Goal: Information Seeking & Learning: Learn about a topic

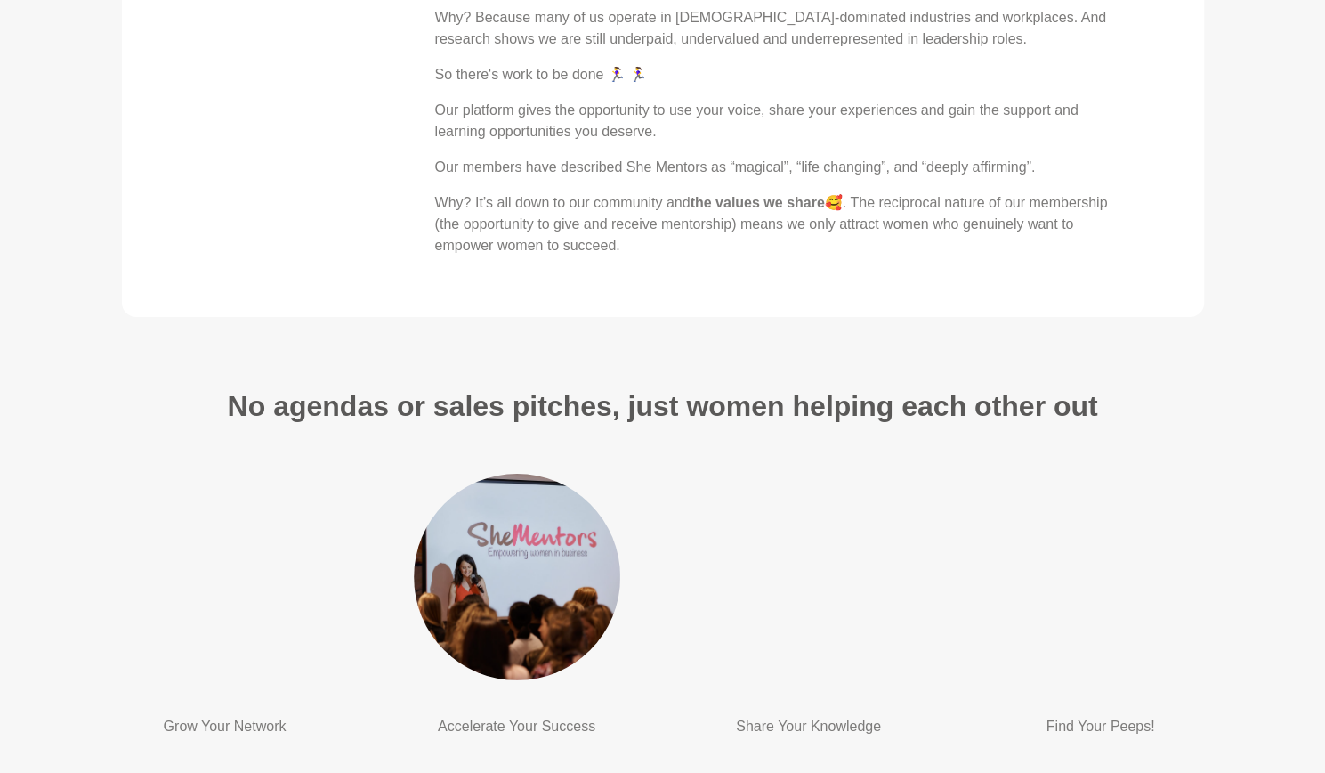
scroll to position [3560, 0]
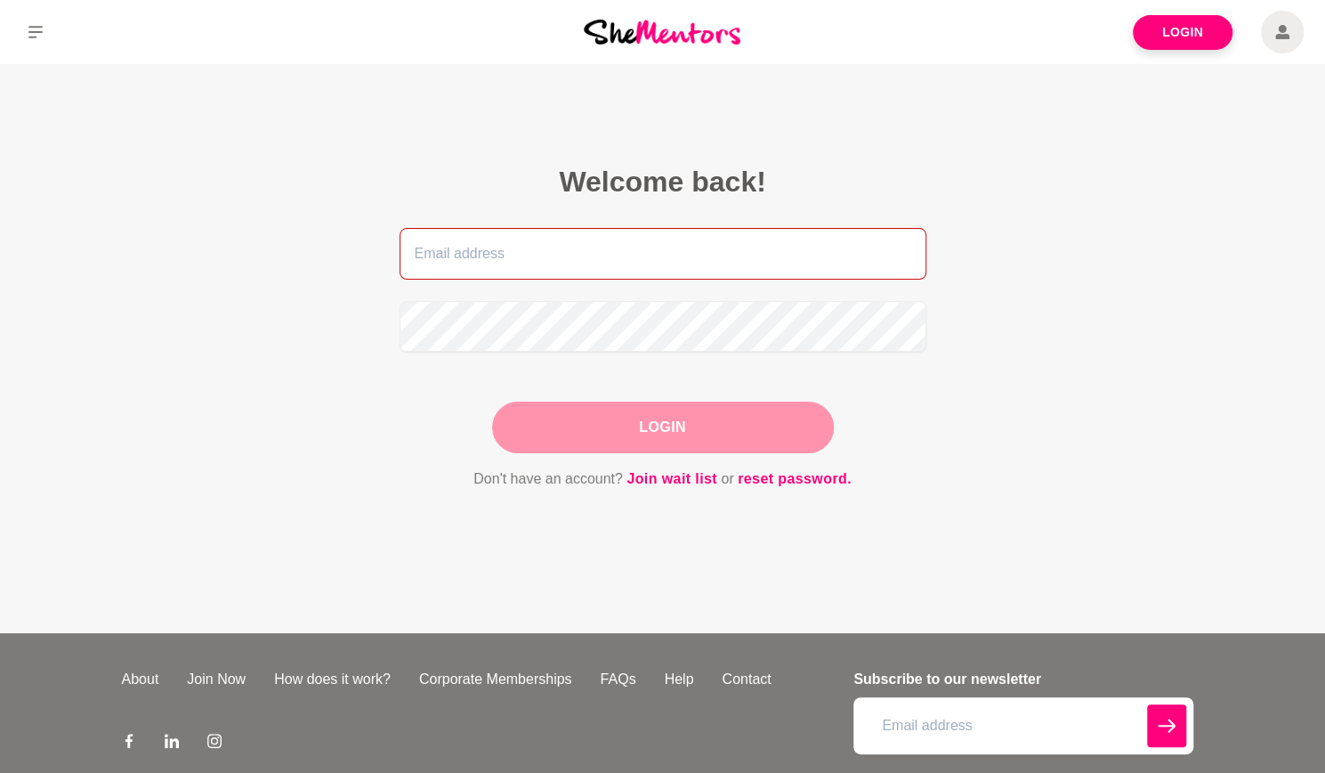
click at [619, 255] on input "email" at bounding box center [663, 254] width 527 height 52
type input "[EMAIL_ADDRESS][DOMAIN_NAME]"
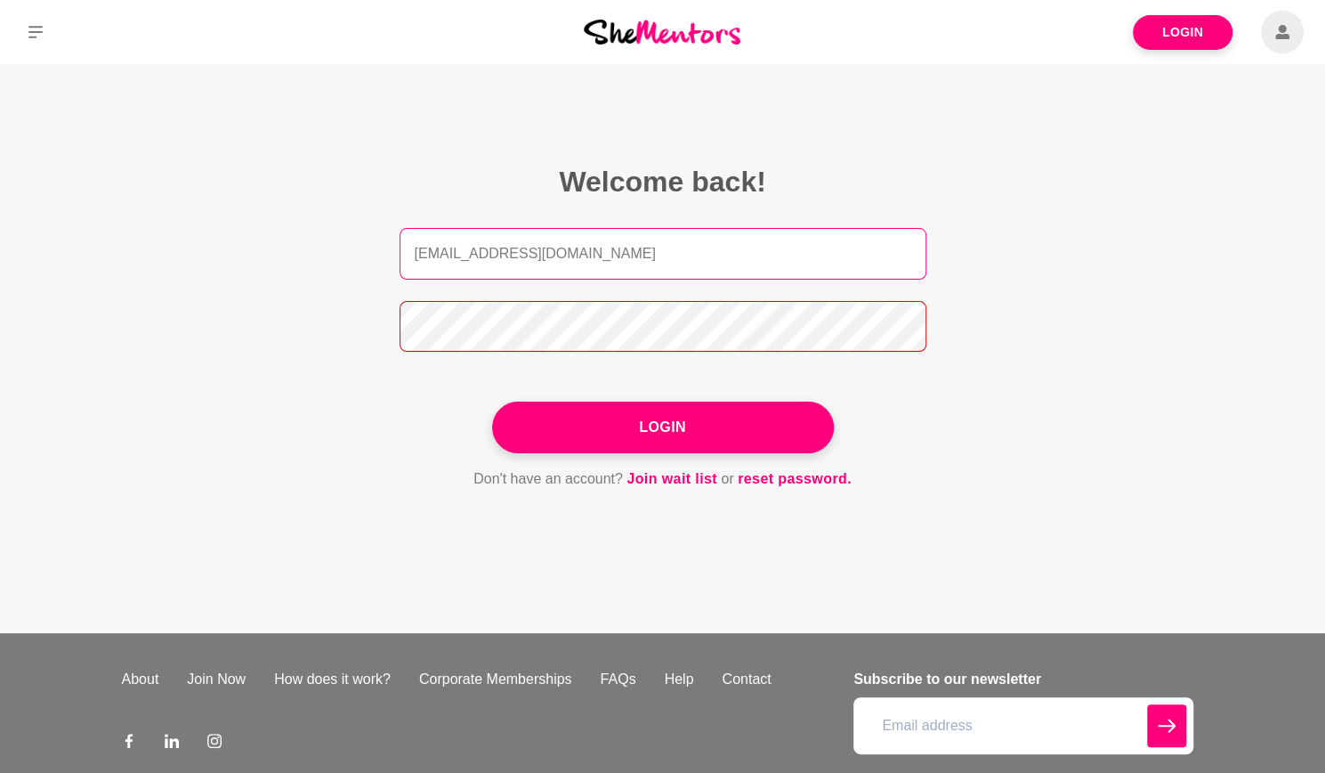
click at [492, 401] on button "Login" at bounding box center [663, 427] width 342 height 52
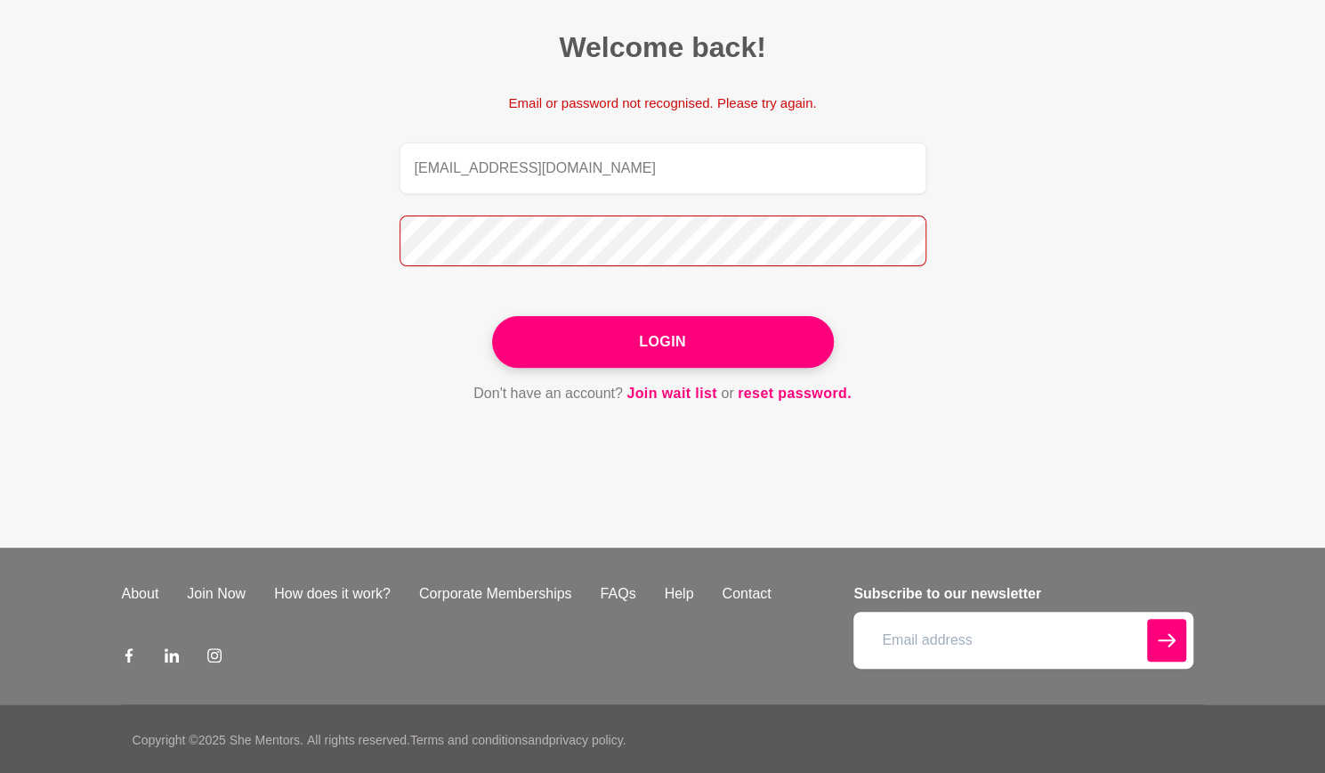
scroll to position [135, 0]
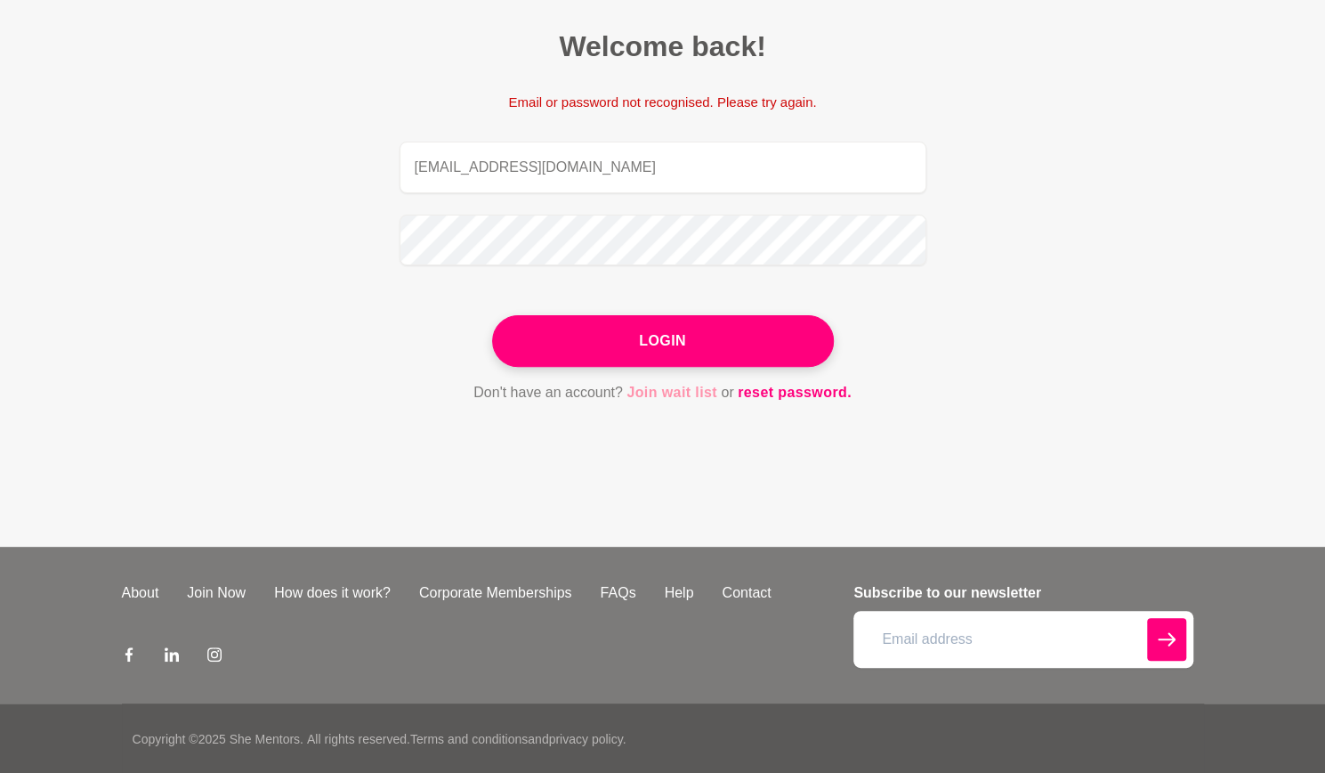
click at [676, 395] on link "Join wait list" at bounding box center [672, 392] width 91 height 23
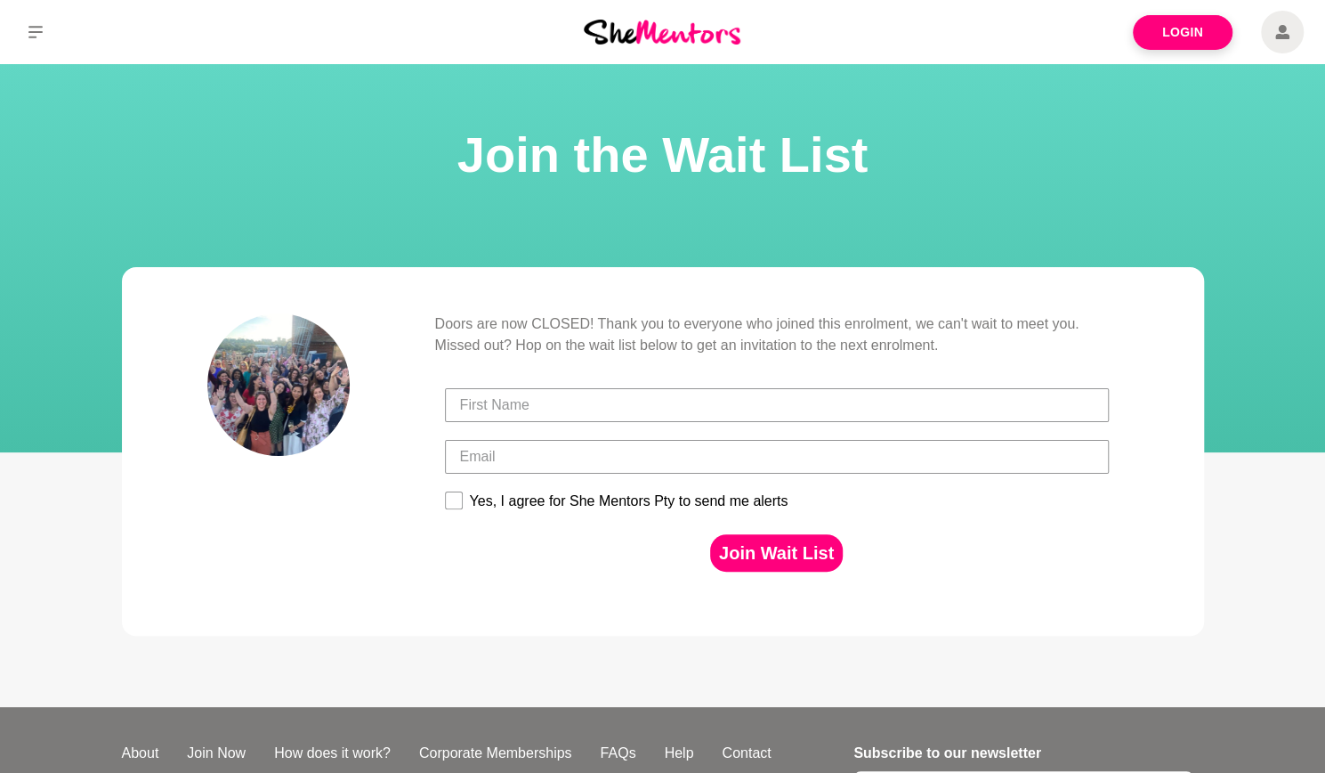
click at [636, 35] on img at bounding box center [662, 32] width 157 height 24
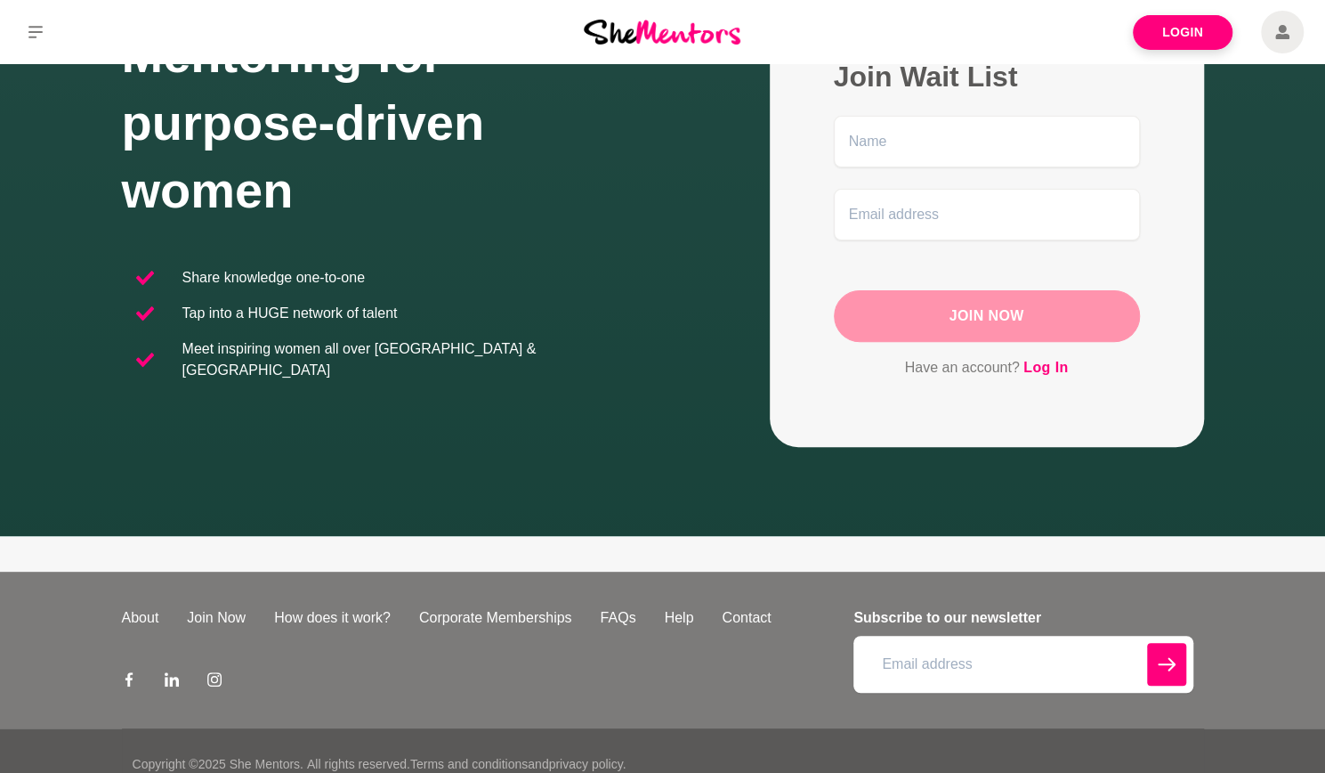
scroll to position [205, 0]
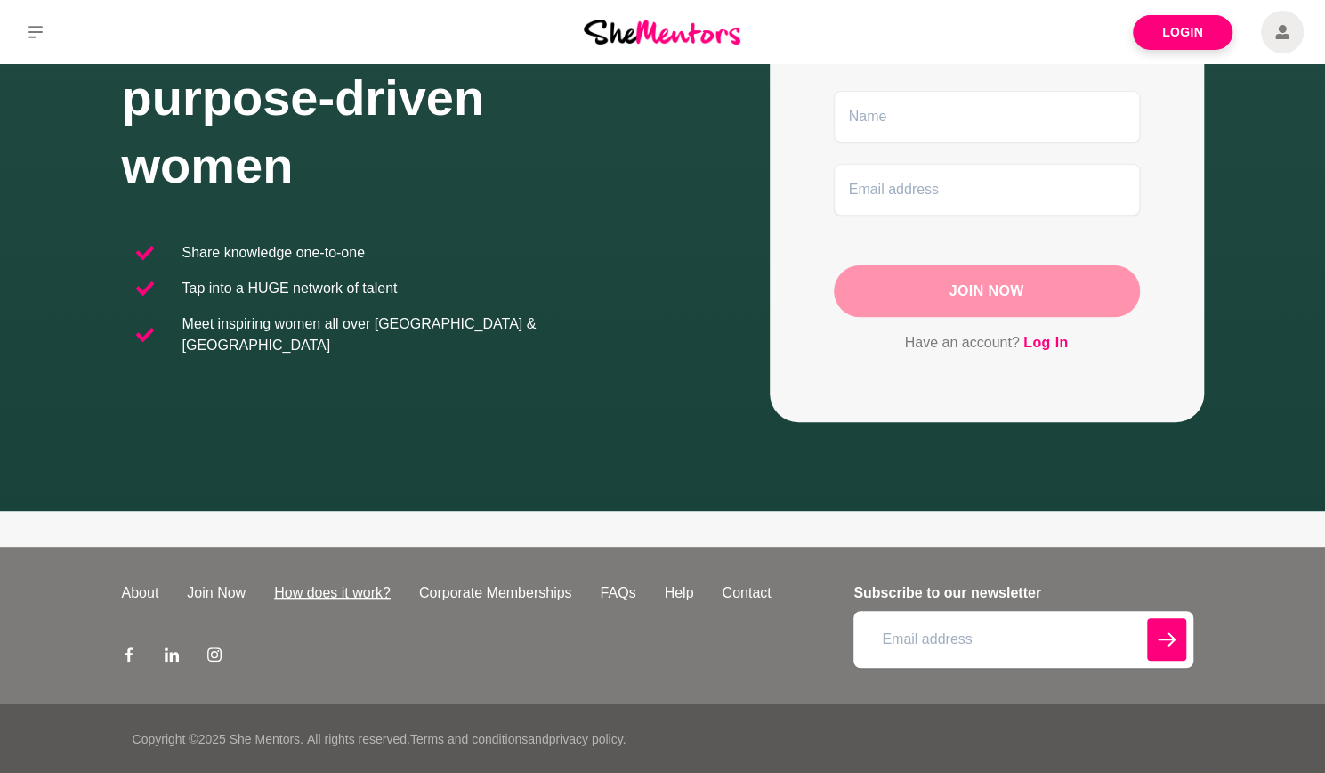
click at [338, 597] on link "How does it work?" at bounding box center [332, 592] width 145 height 21
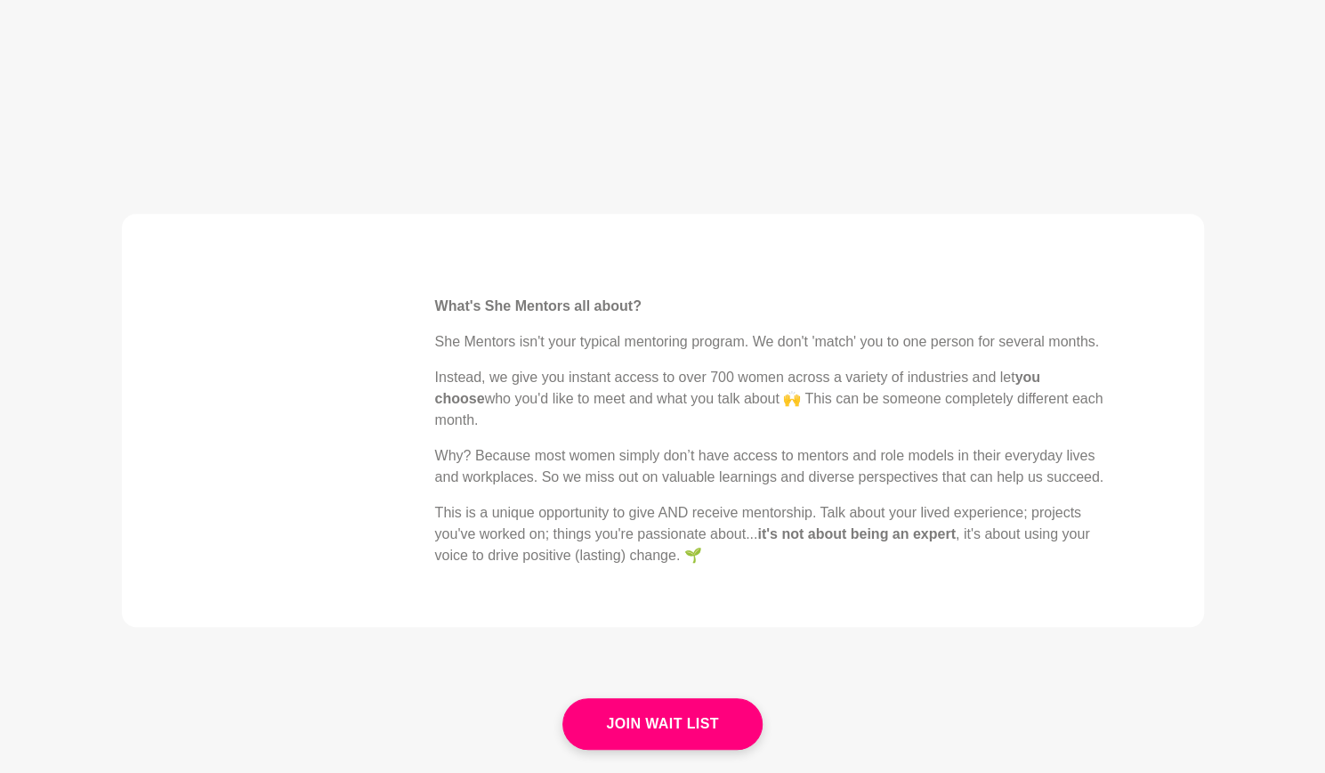
scroll to position [534, 0]
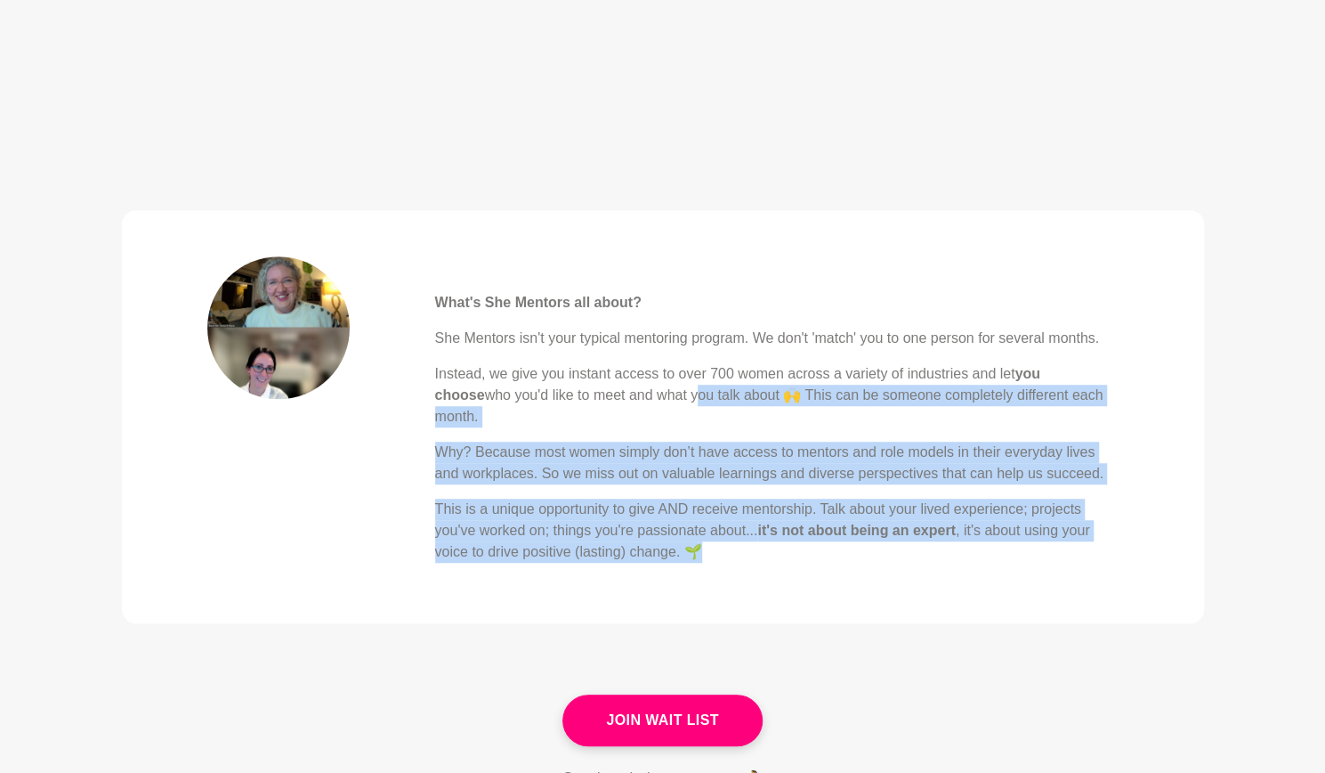
drag, startPoint x: 641, startPoint y: 394, endPoint x: 980, endPoint y: 620, distance: 407.5
click at [987, 620] on section "What's She Mentors all about? She Mentors isn't your typical mentoring program.…" at bounding box center [662, 438] width 1325 height 513
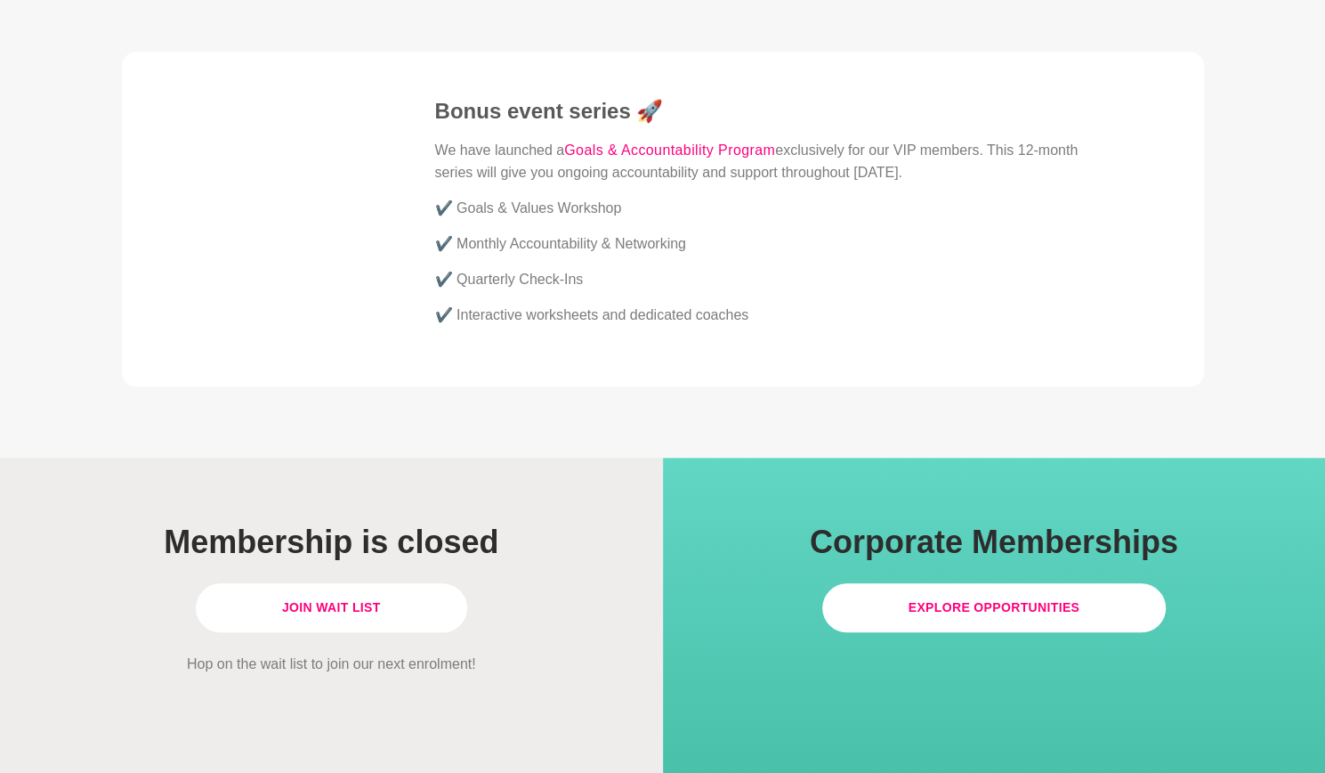
scroll to position [4984, 0]
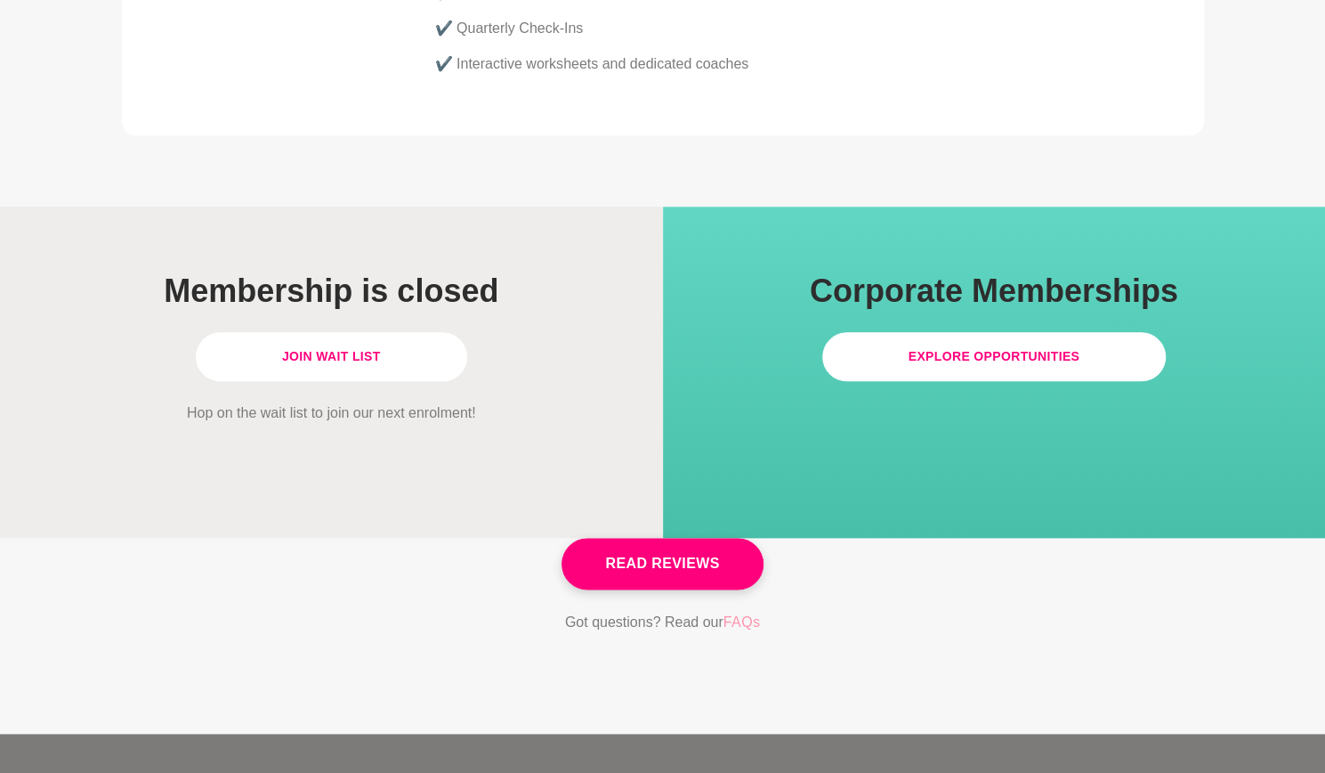
click at [739, 611] on link "FAQs" at bounding box center [742, 622] width 37 height 23
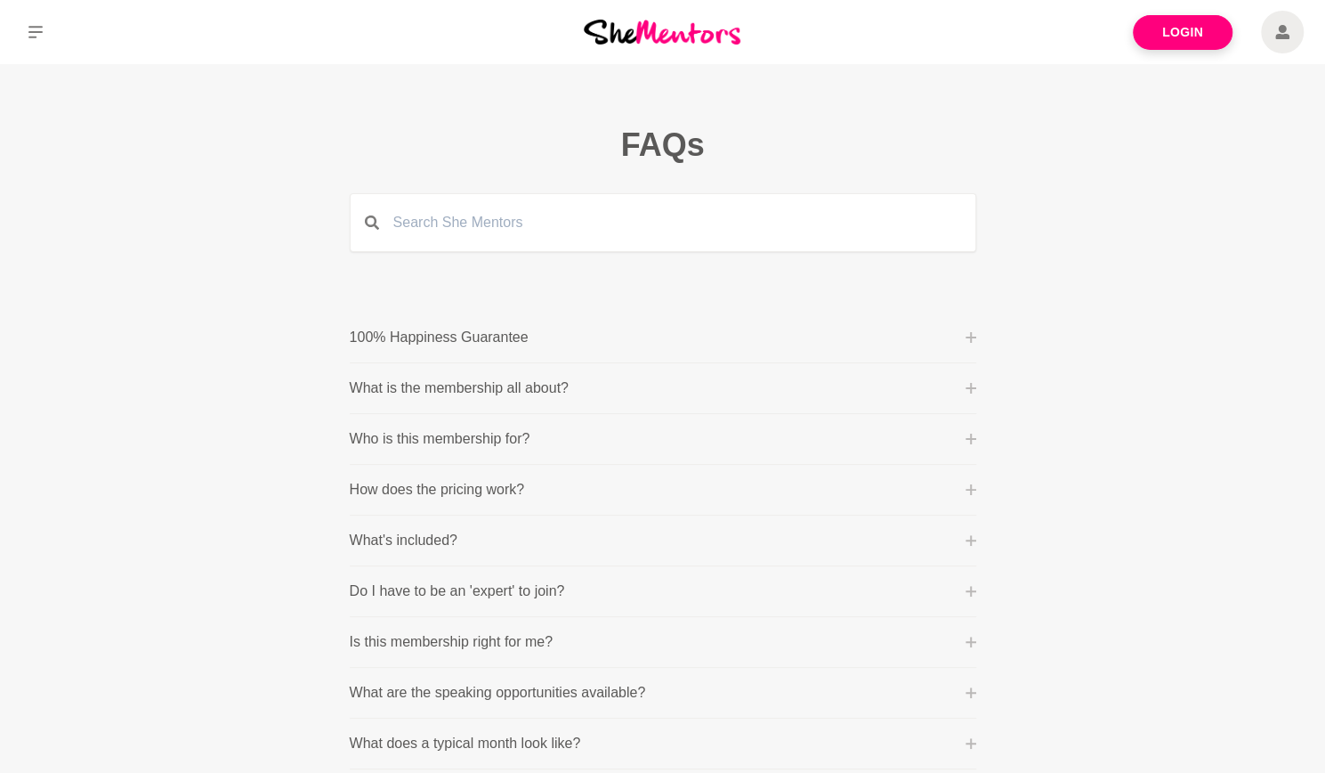
scroll to position [89, 0]
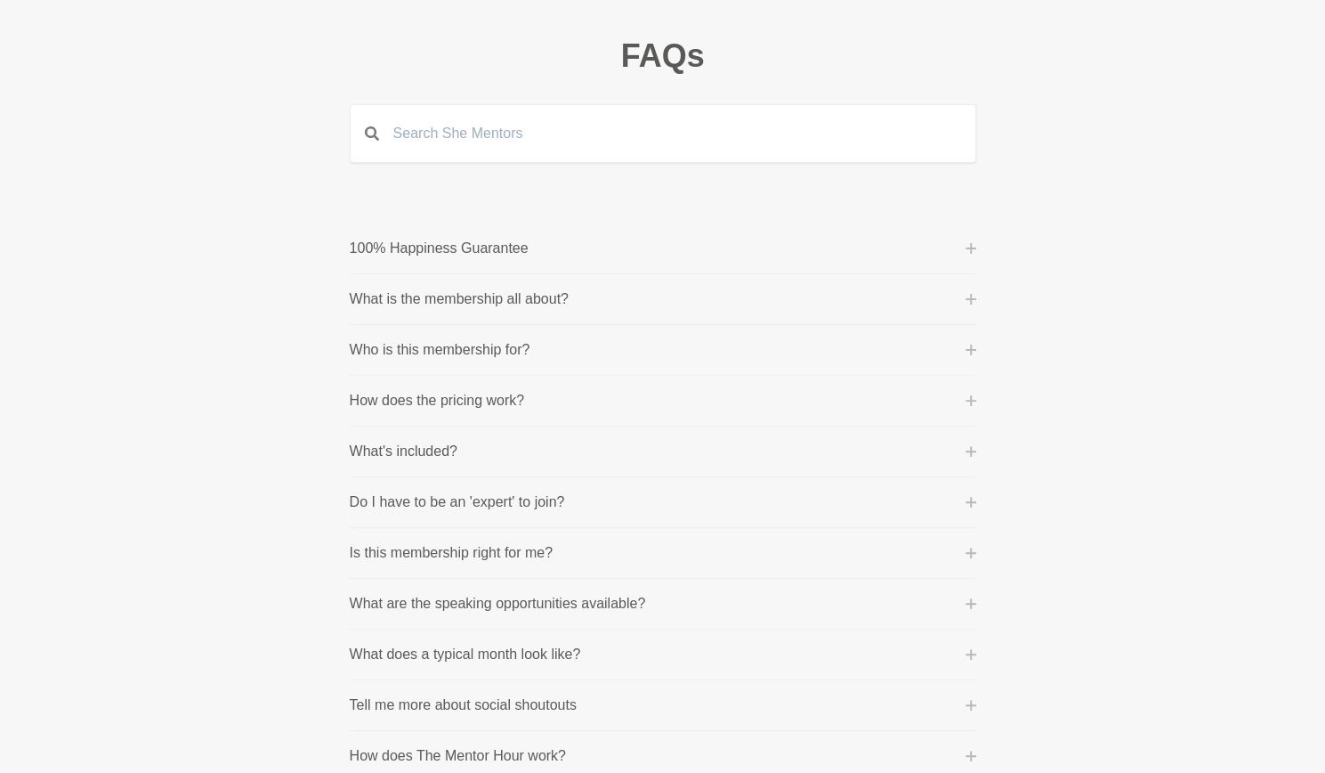
click at [969, 295] on icon at bounding box center [971, 299] width 11 height 11
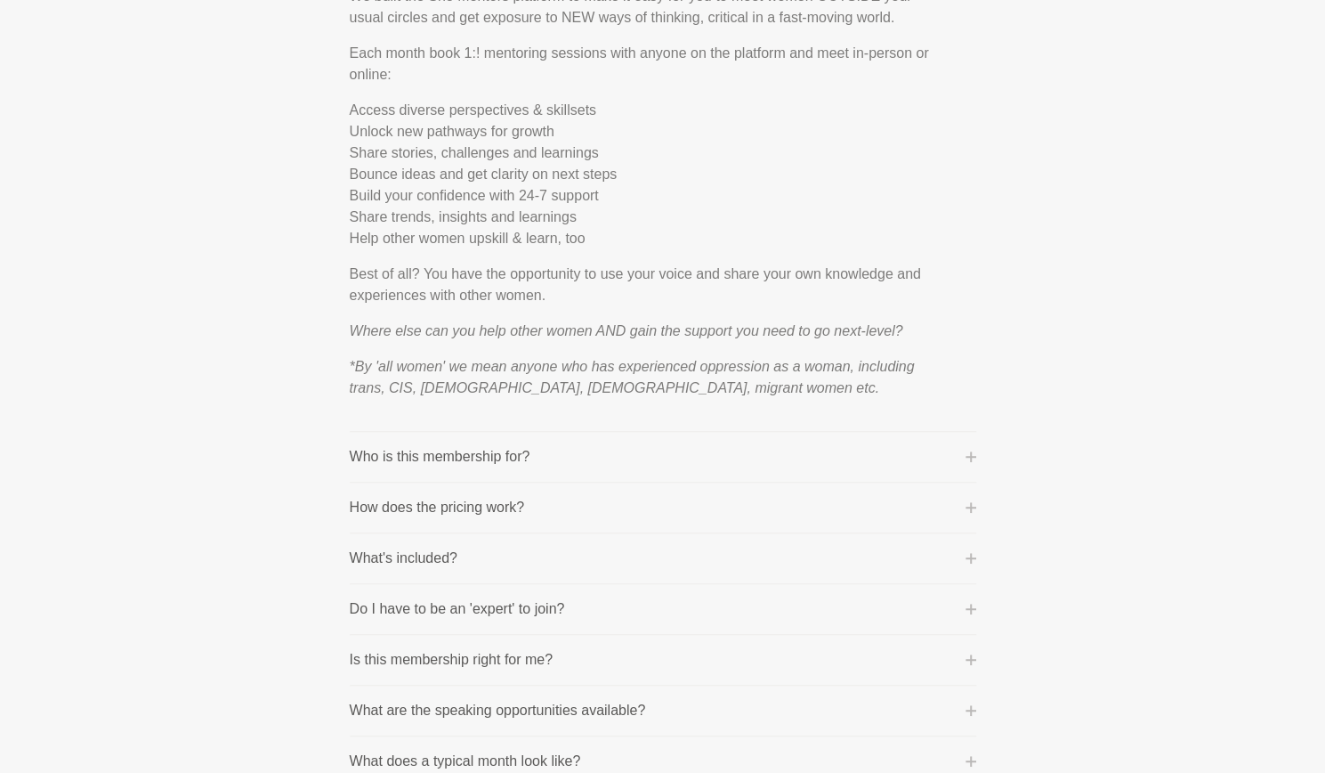
scroll to position [623, 0]
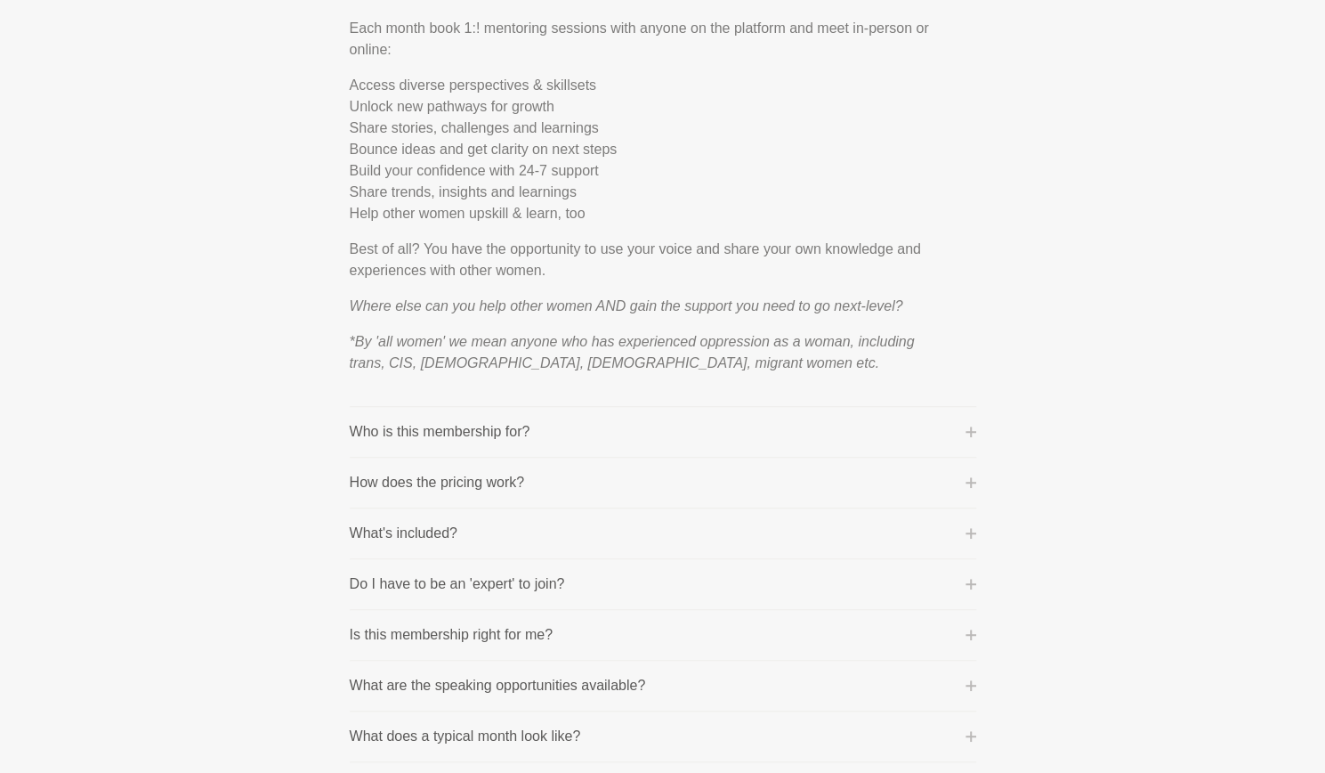
click at [969, 432] on icon at bounding box center [971, 431] width 11 height 11
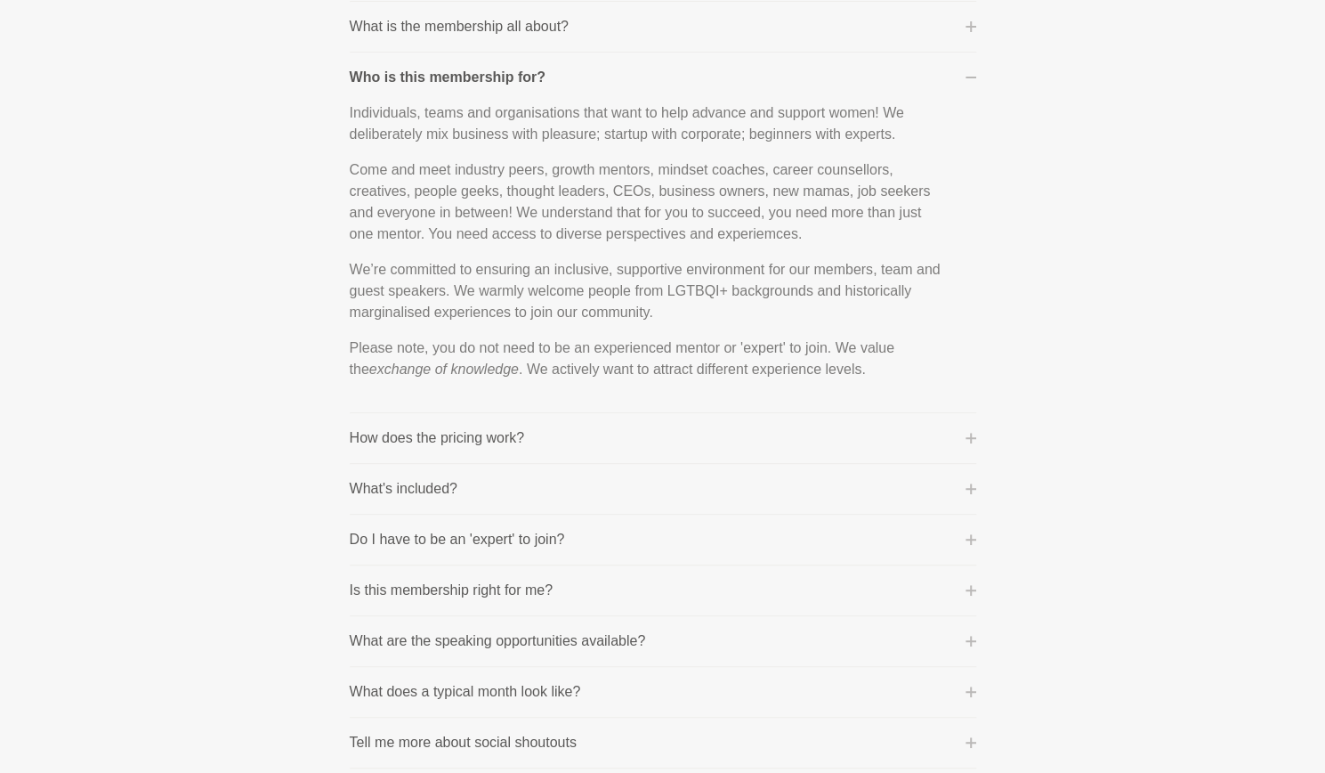
scroll to position [356, 0]
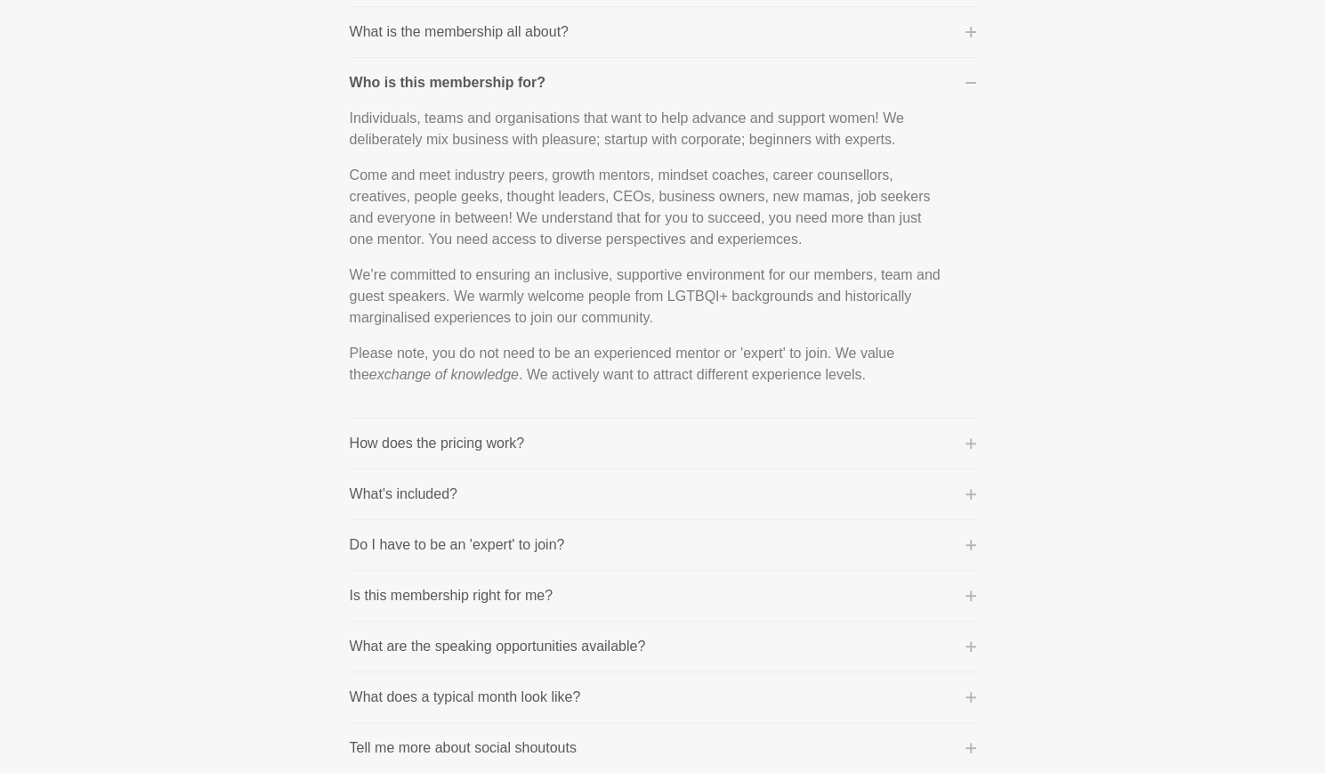
click at [963, 441] on button "How does the pricing work?" at bounding box center [663, 443] width 627 height 21
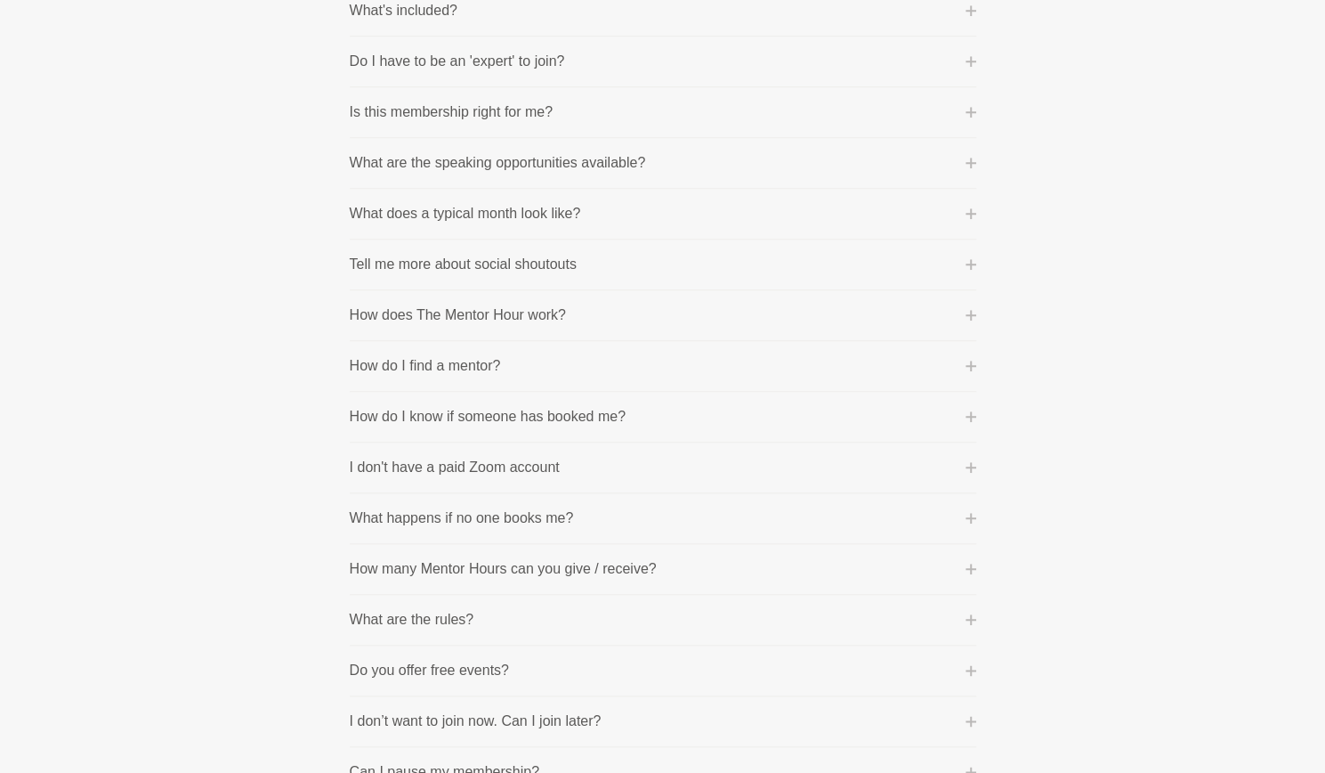
scroll to position [801, 0]
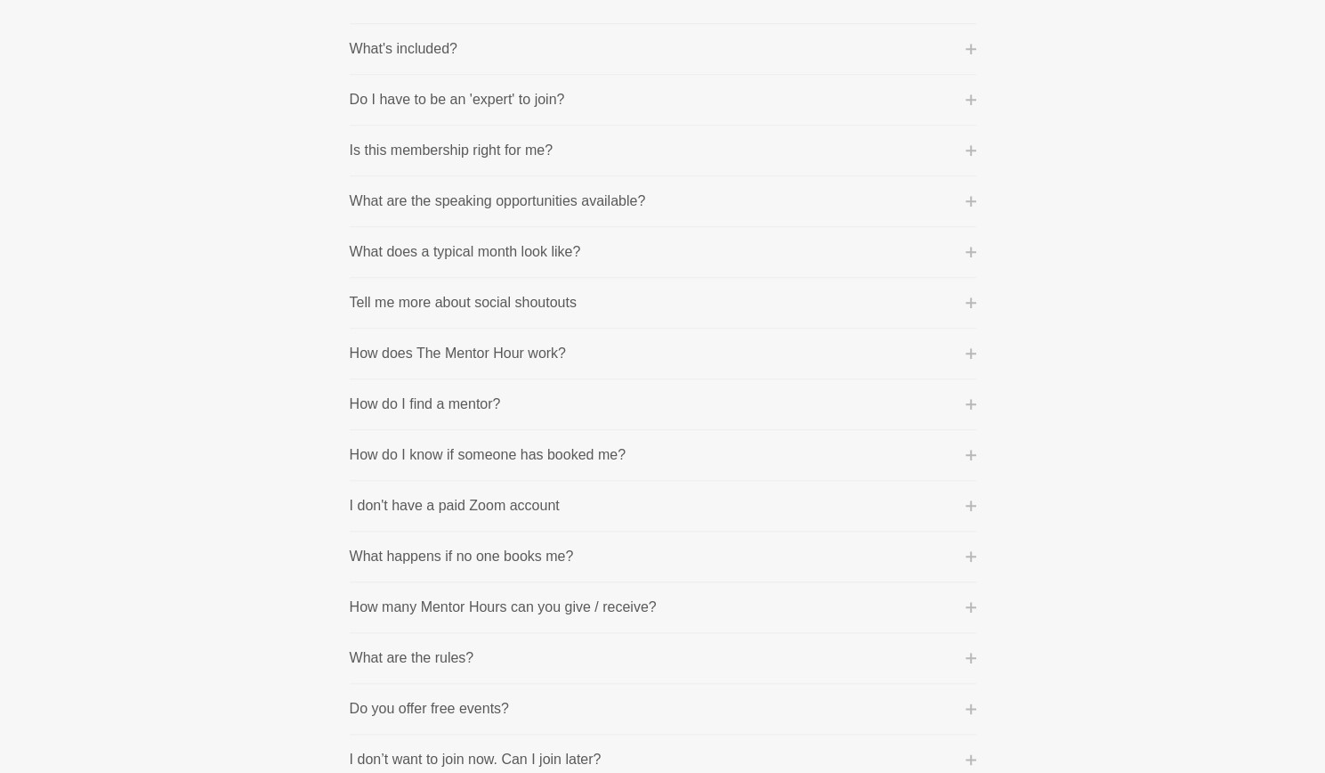
click at [968, 145] on icon at bounding box center [971, 150] width 11 height 11
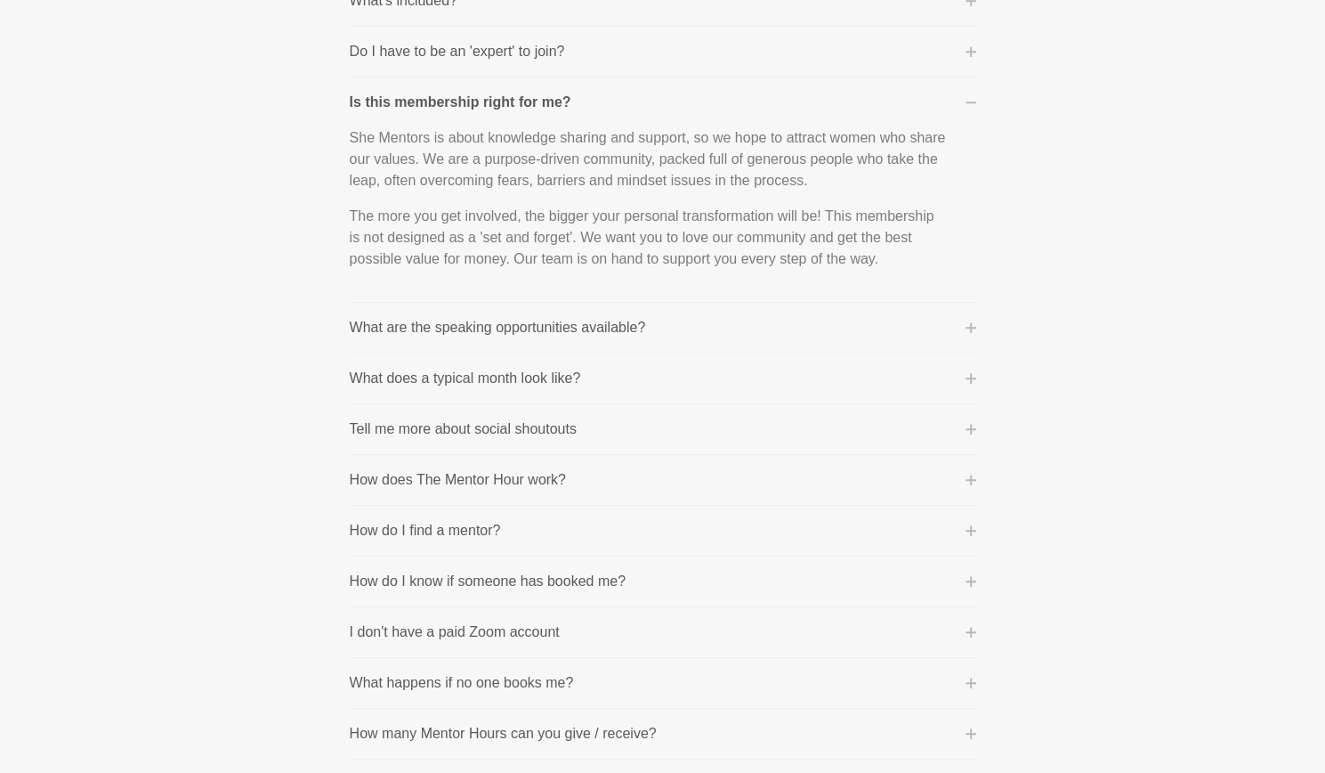
scroll to position [445, 0]
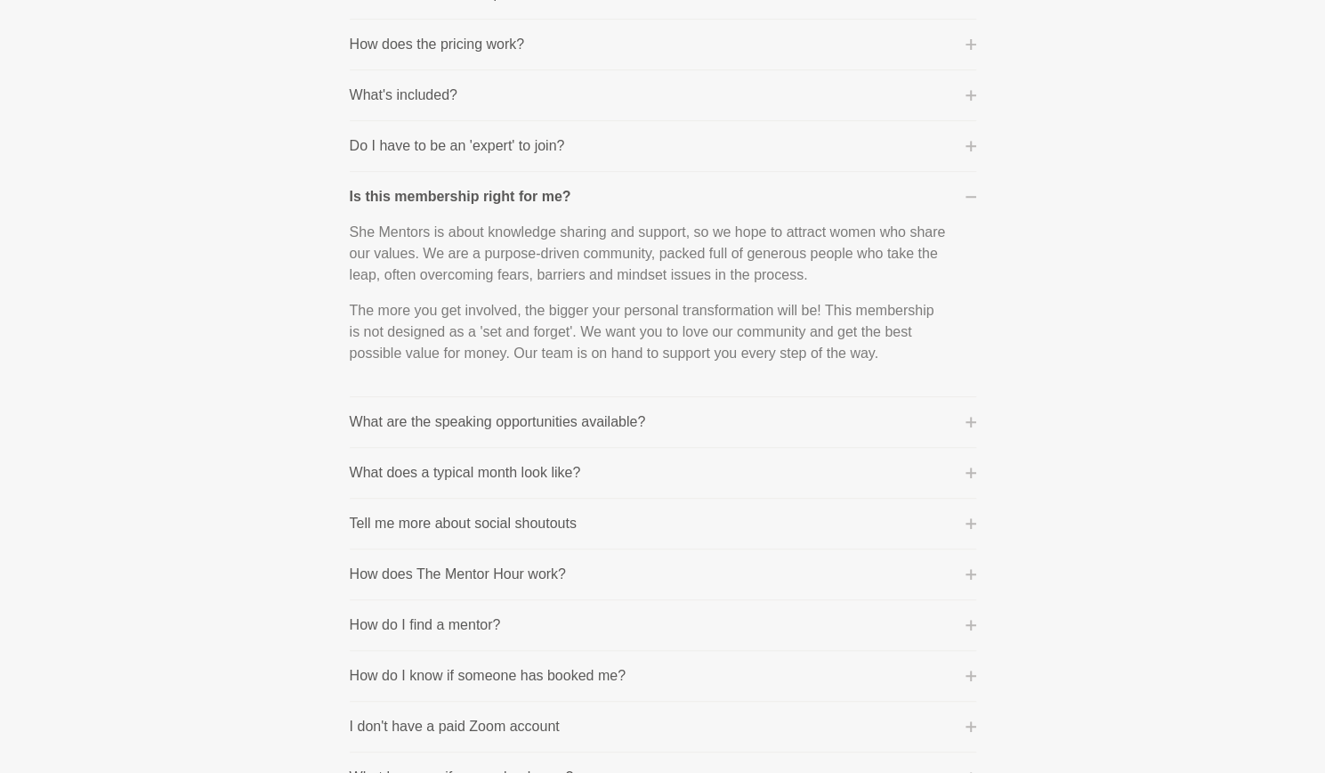
click at [969, 423] on icon at bounding box center [971, 422] width 11 height 11
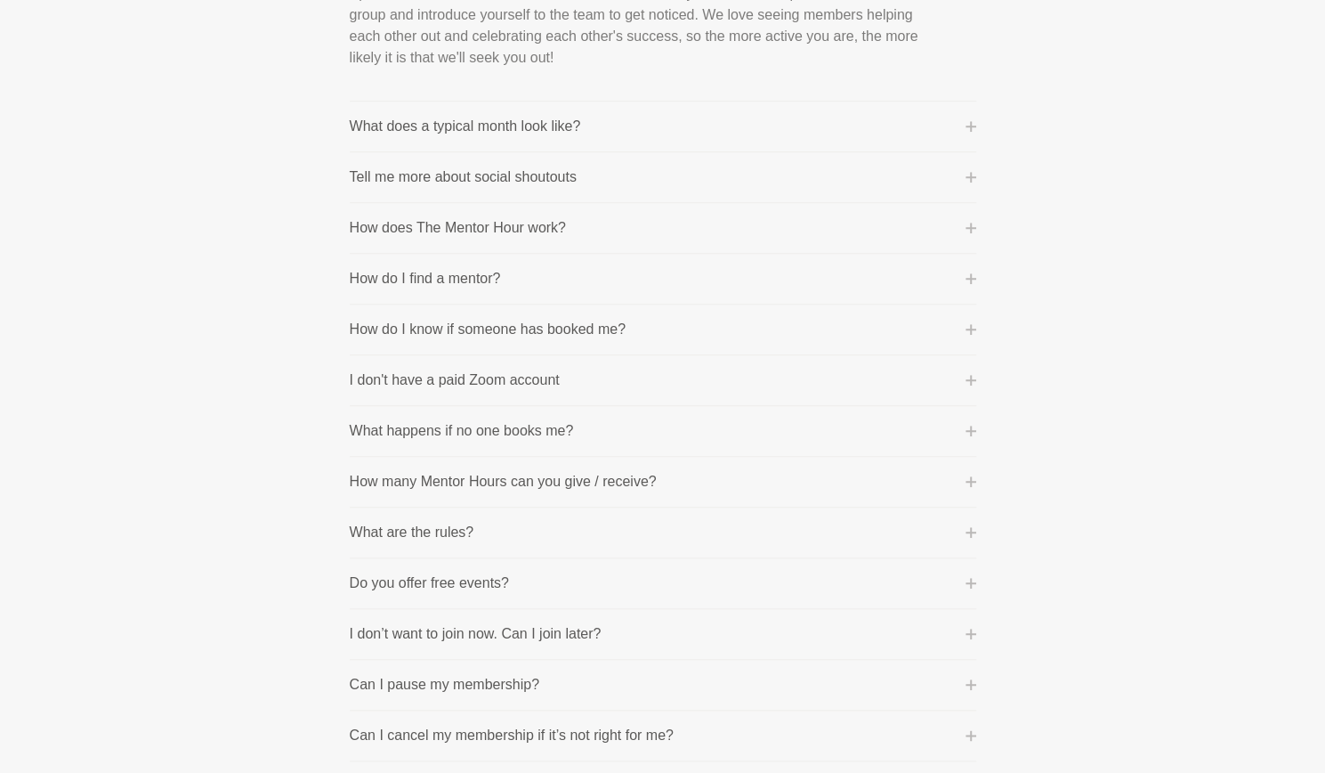
scroll to position [830, 0]
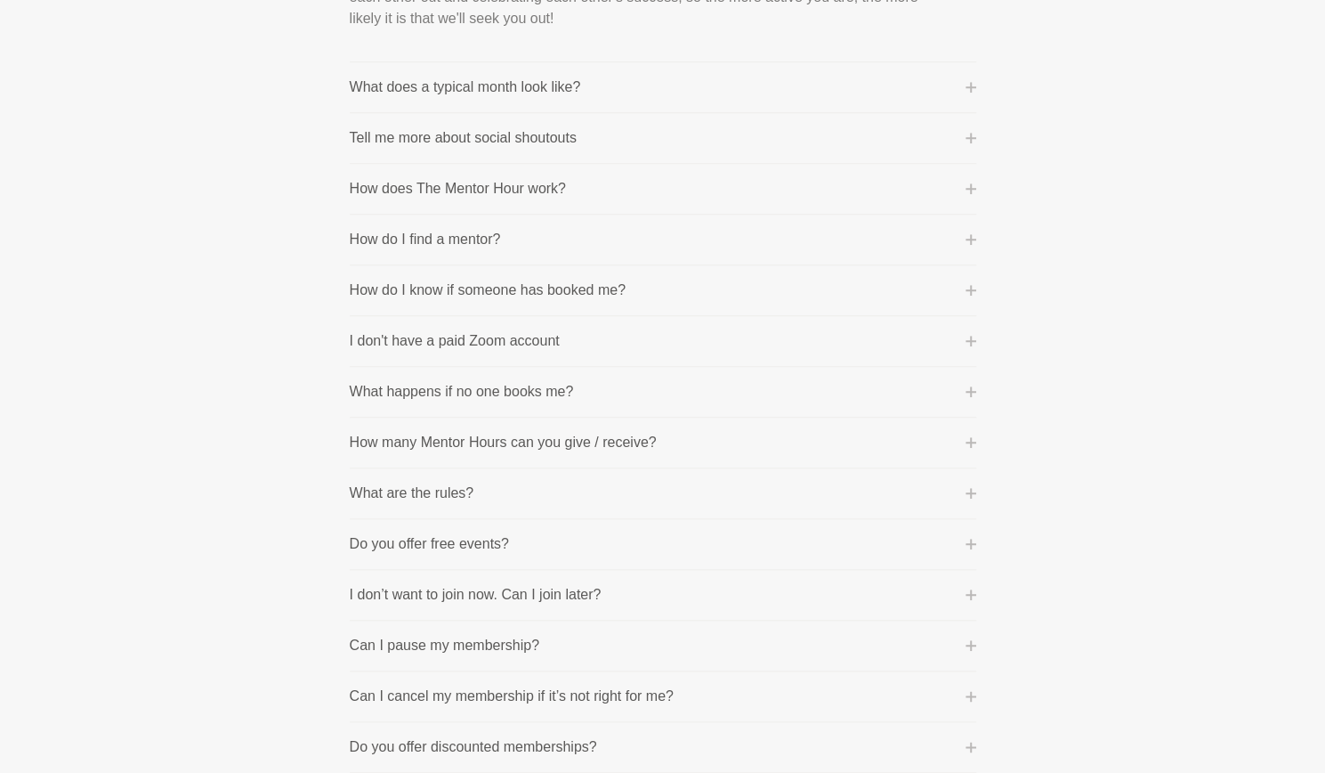
click at [970, 691] on icon at bounding box center [971, 696] width 11 height 11
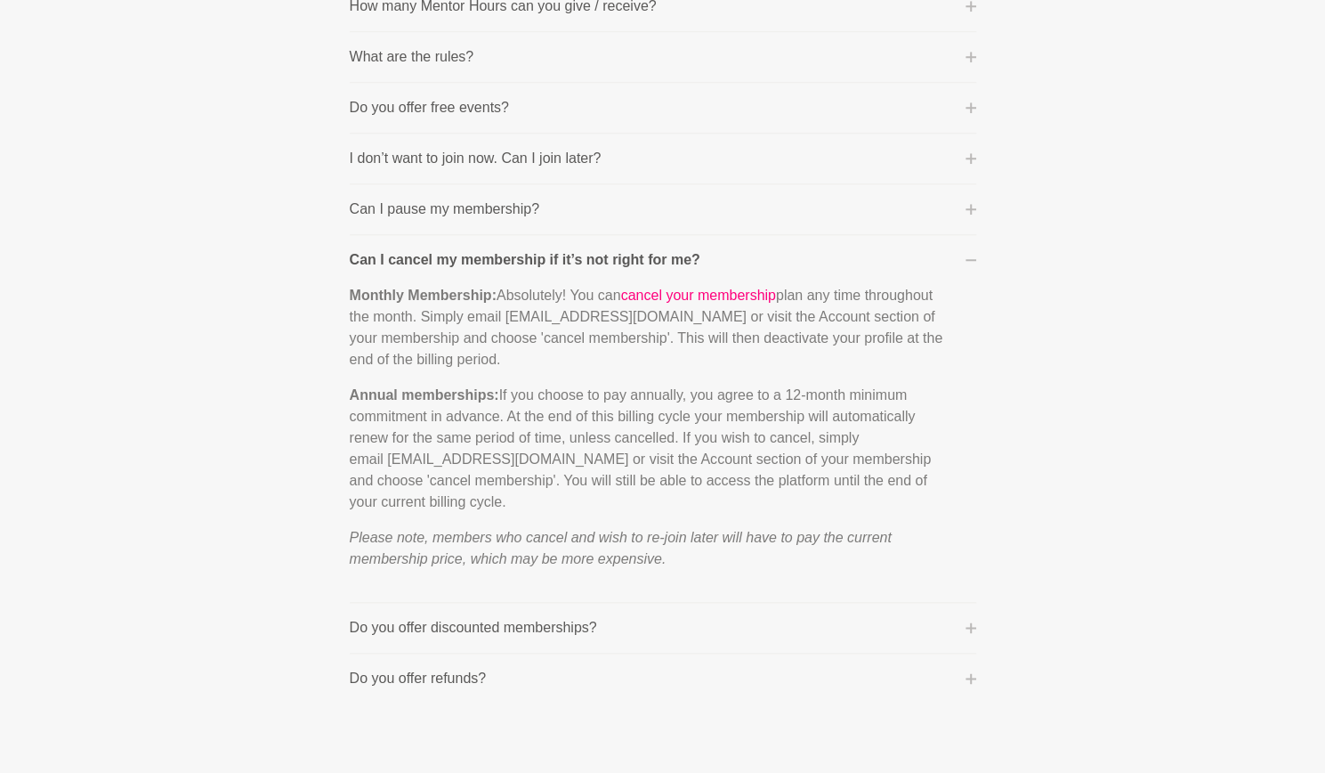
scroll to position [1186, 0]
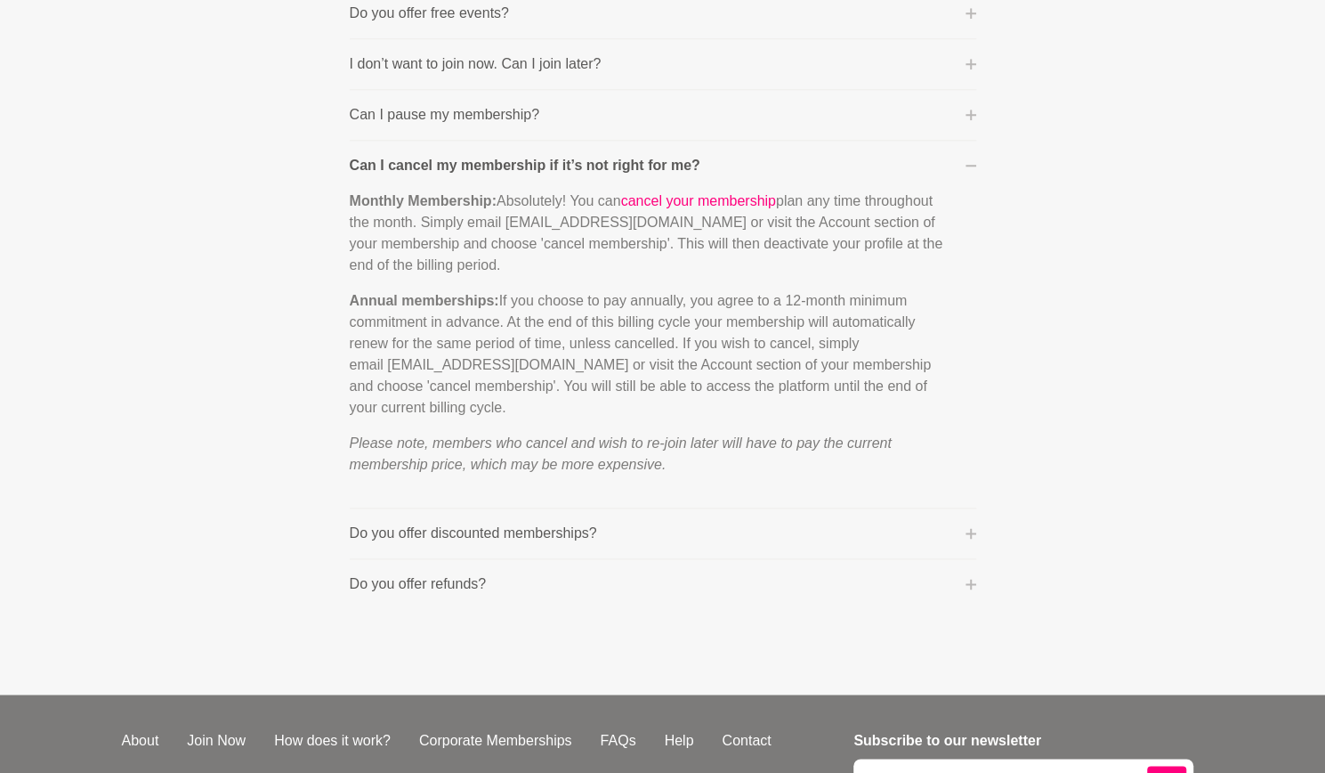
click at [963, 576] on button "Do you offer refunds?" at bounding box center [663, 583] width 627 height 21
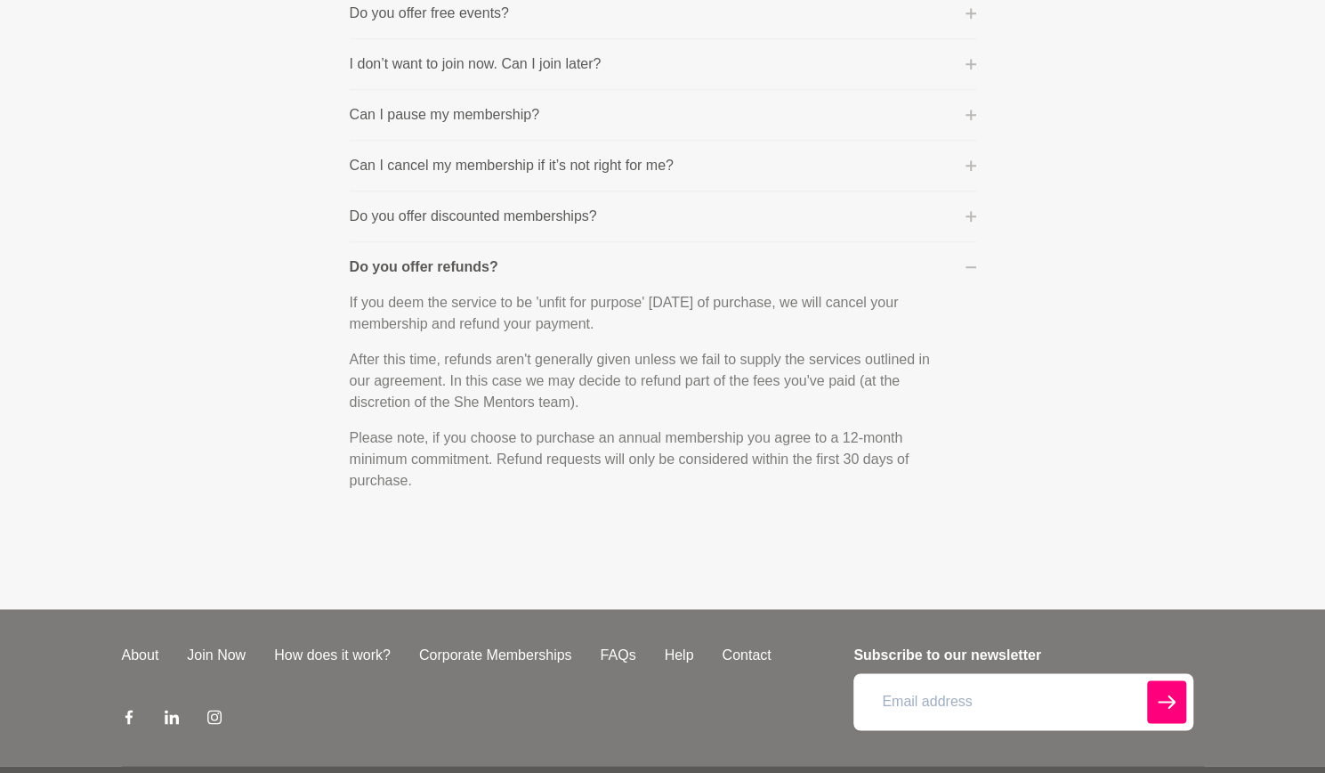
click at [973, 211] on icon at bounding box center [971, 216] width 11 height 11
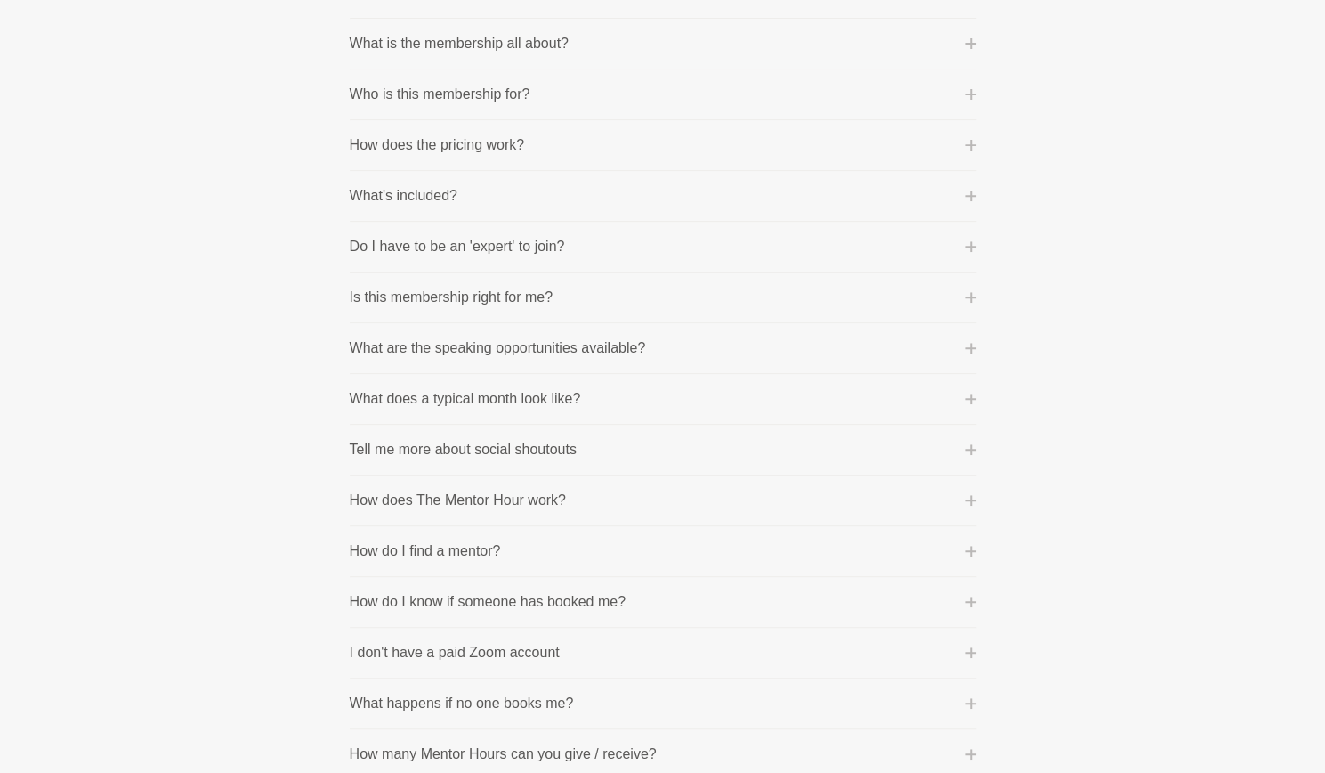
scroll to position [0, 0]
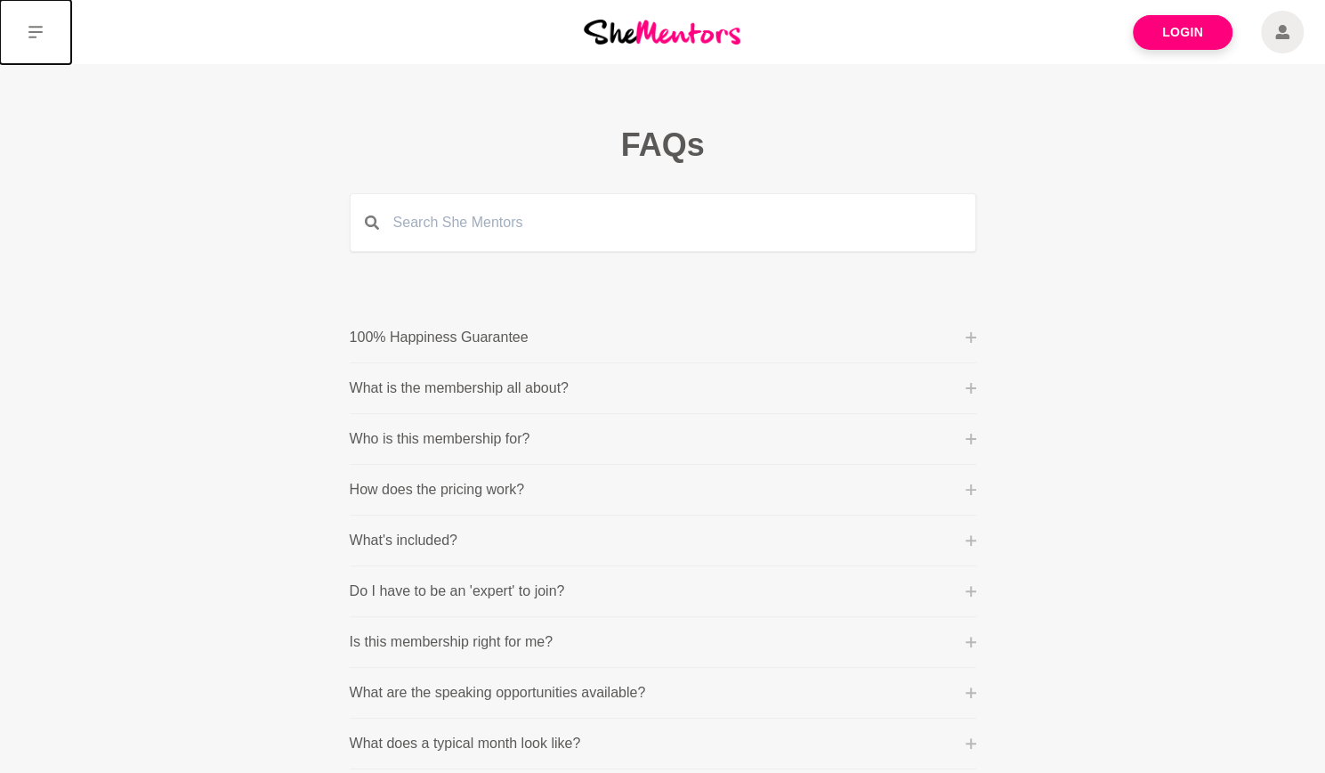
click at [51, 35] on button at bounding box center [35, 32] width 71 height 64
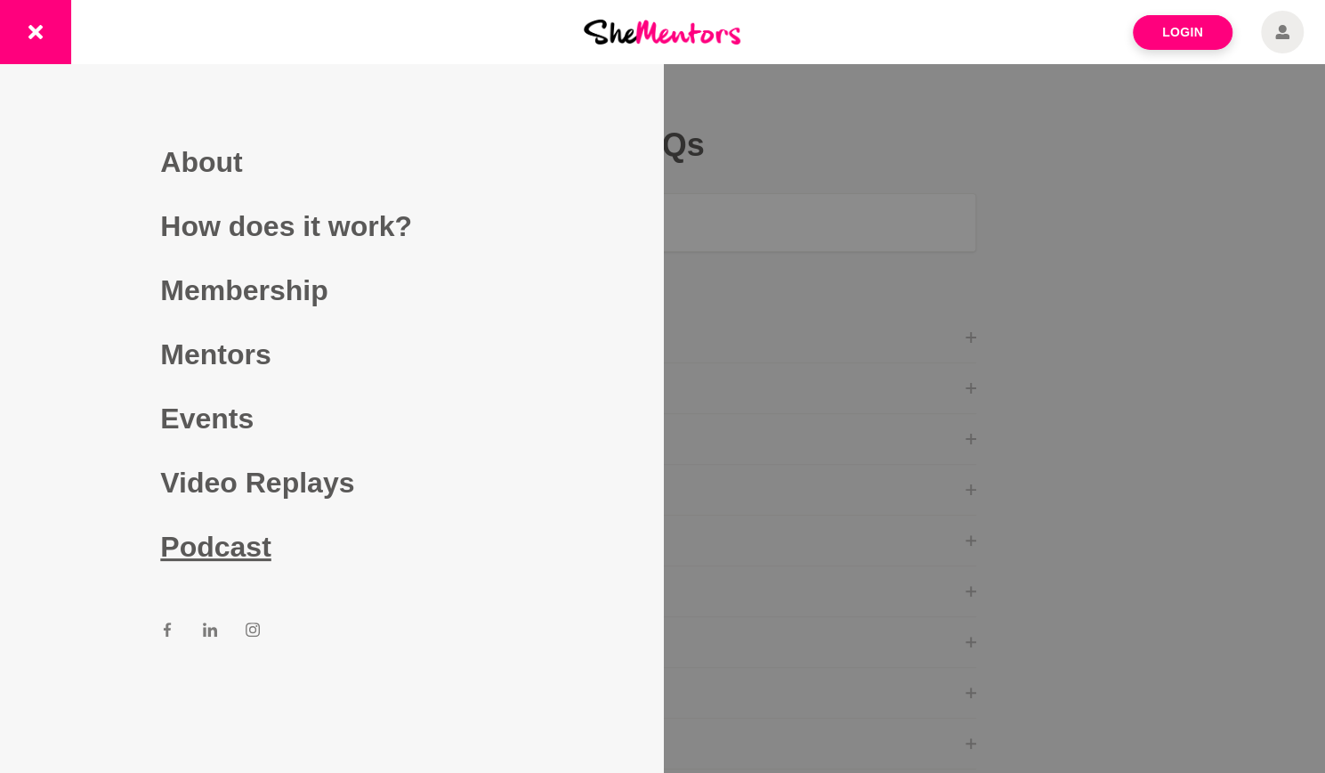
click at [230, 539] on link "Podcast" at bounding box center [331, 546] width 342 height 64
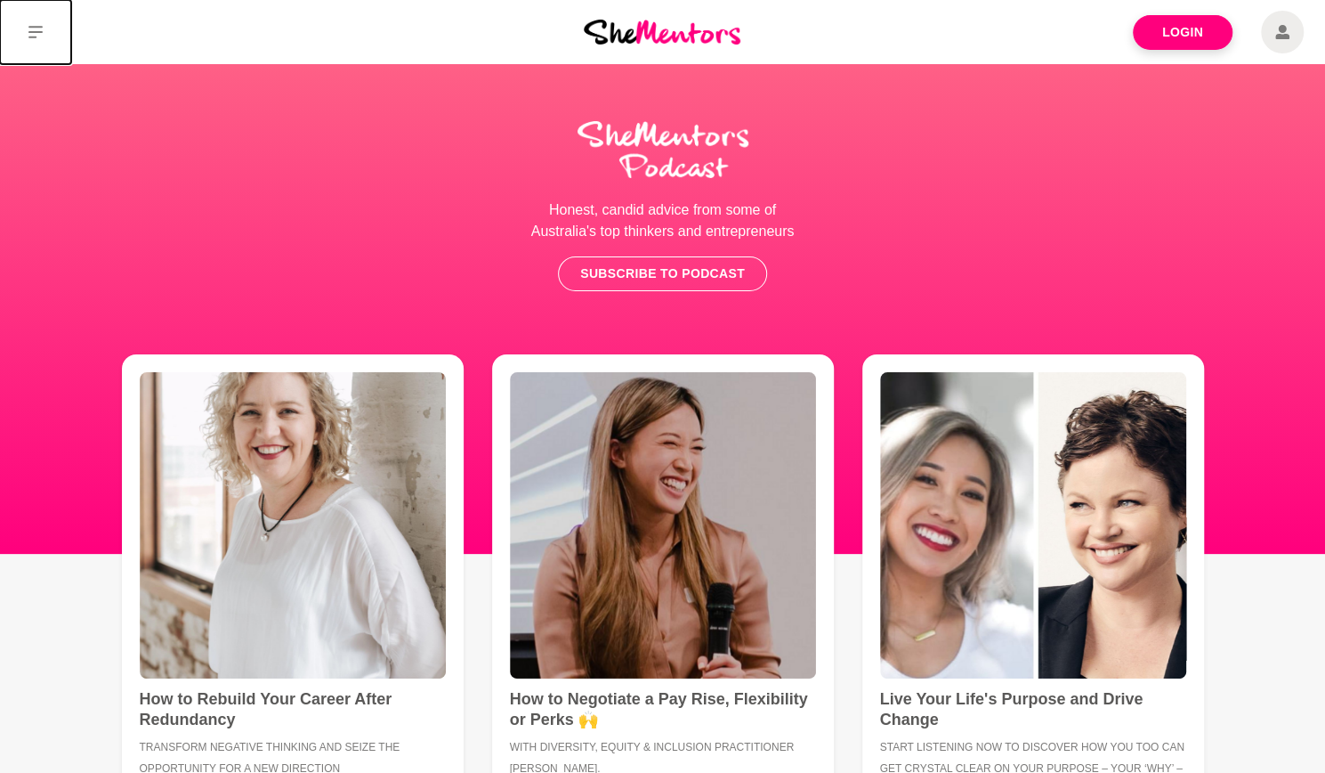
click at [43, 28] on button at bounding box center [35, 32] width 71 height 64
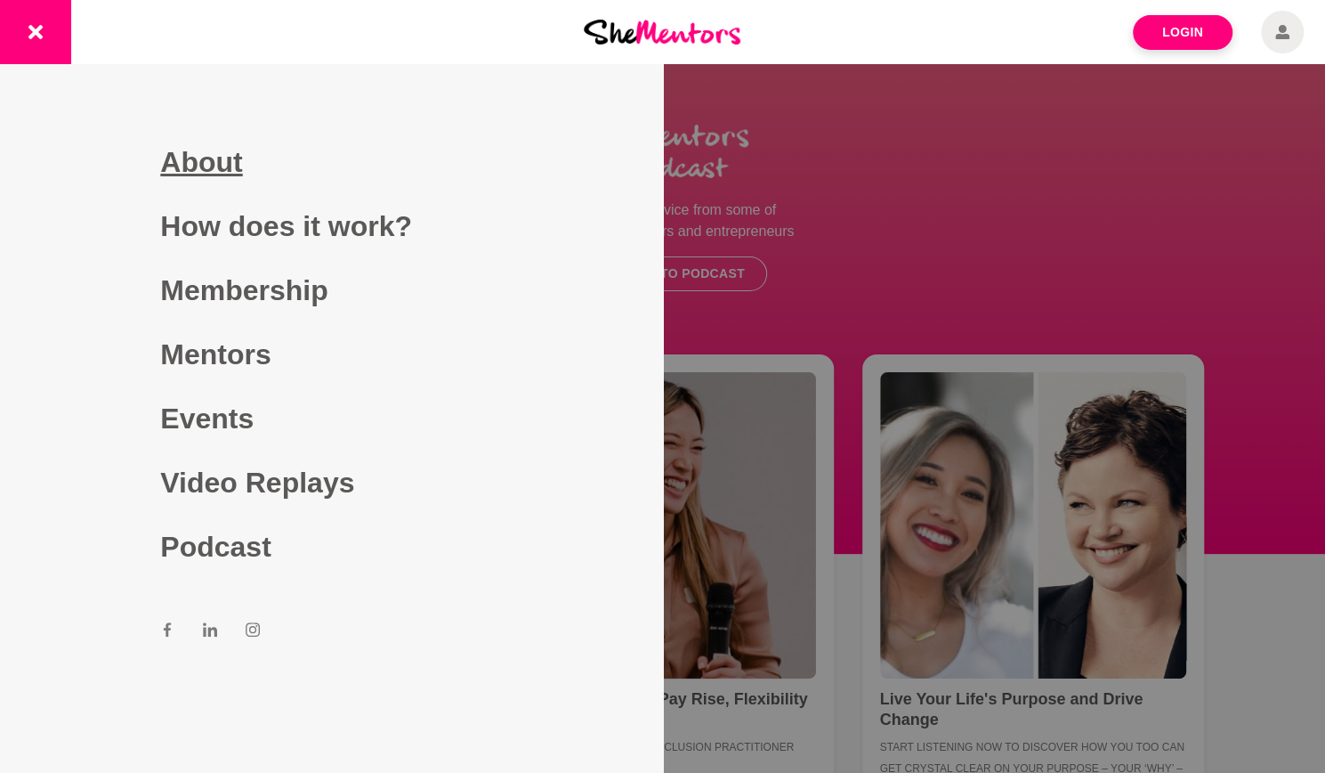
click at [200, 165] on link "About" at bounding box center [331, 162] width 342 height 64
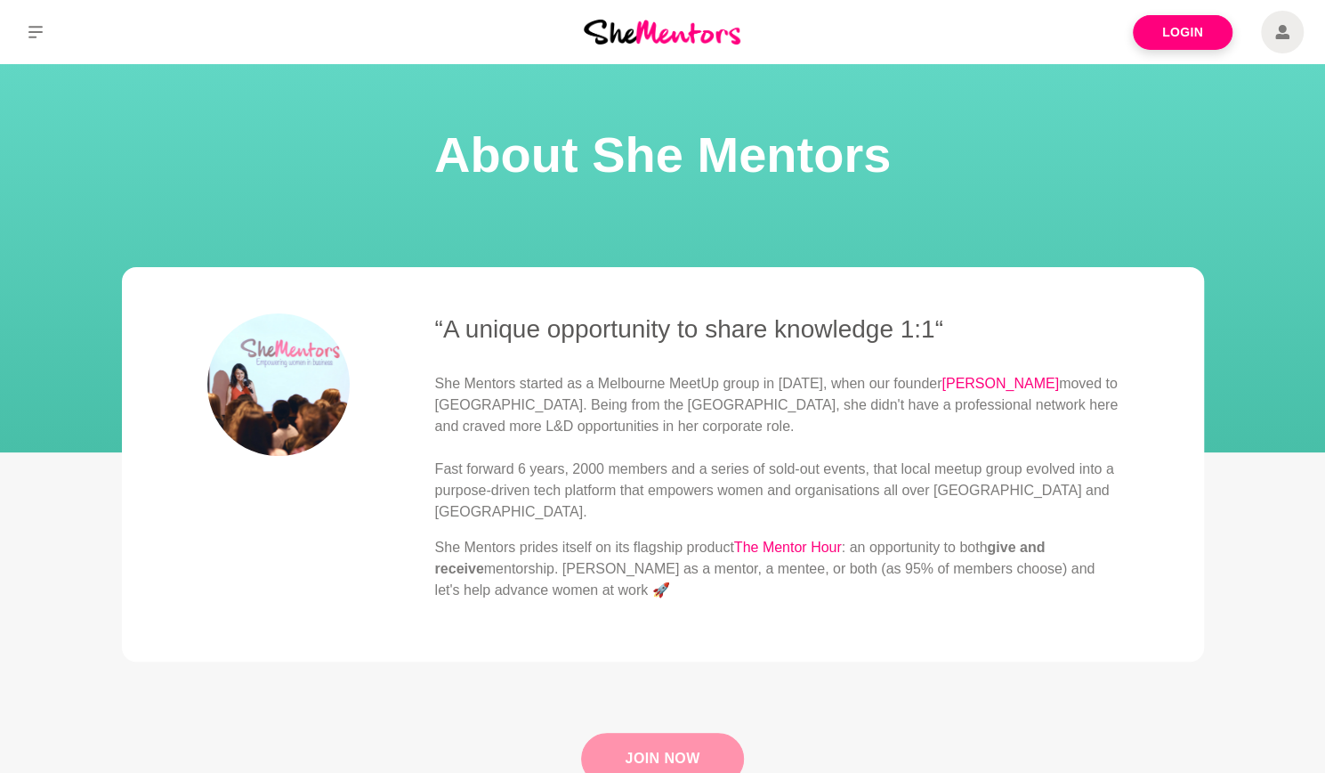
click at [662, 738] on link "Join Now" at bounding box center [662, 758] width 162 height 52
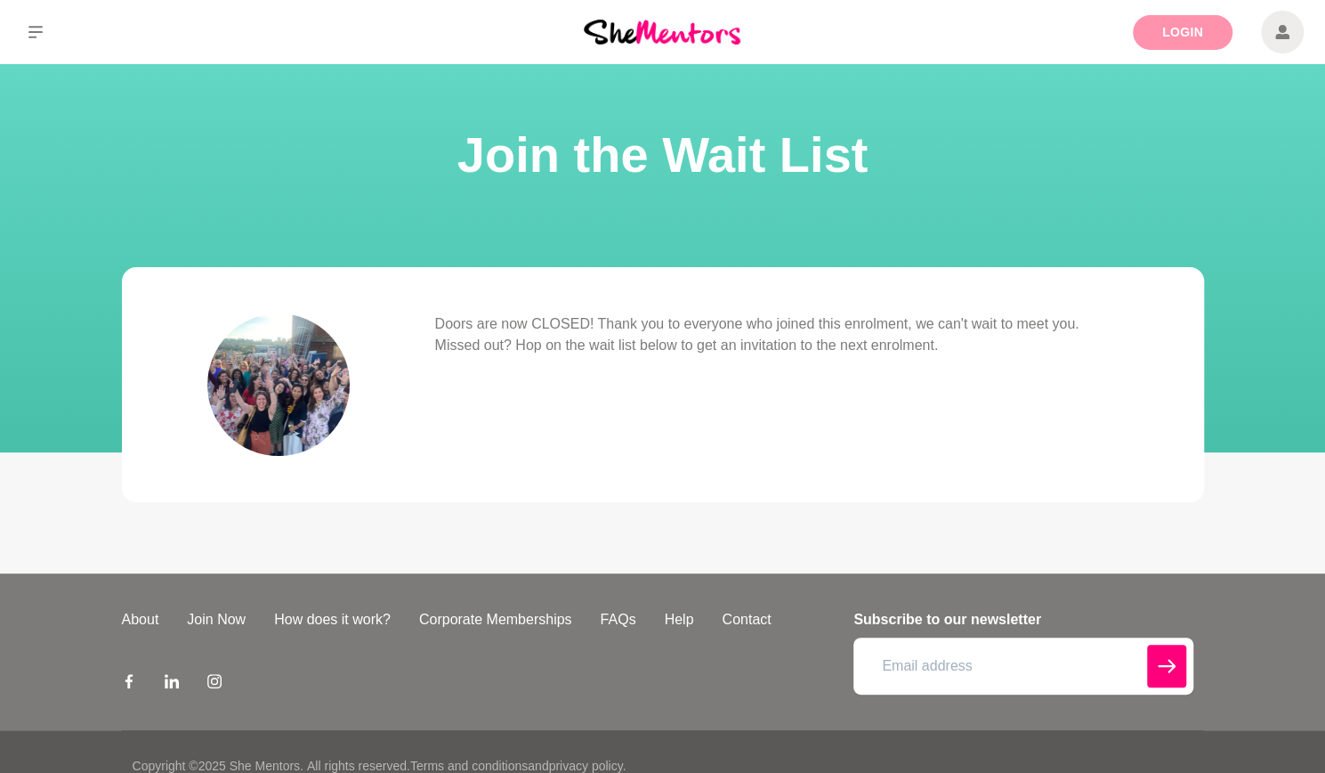
click at [1177, 21] on link "Login" at bounding box center [1183, 32] width 100 height 35
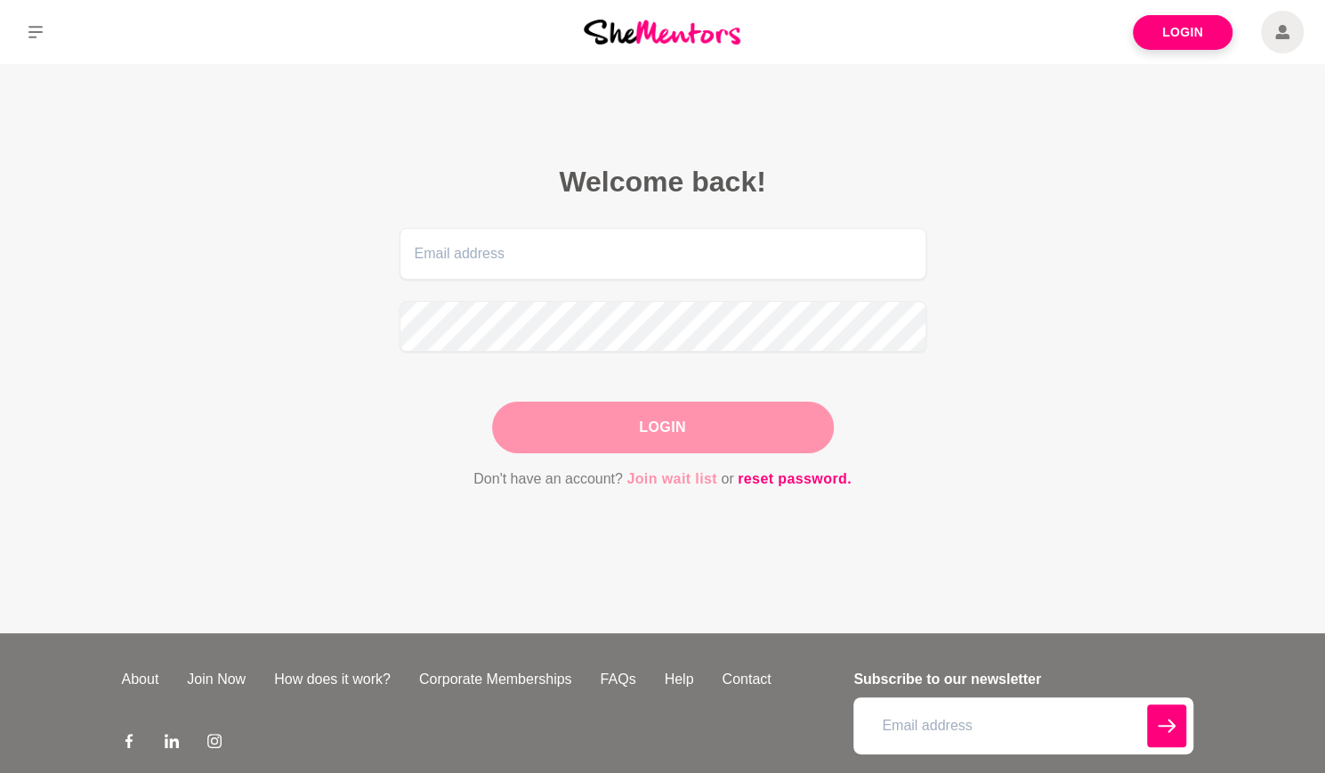
click at [678, 479] on link "Join wait list" at bounding box center [672, 478] width 91 height 23
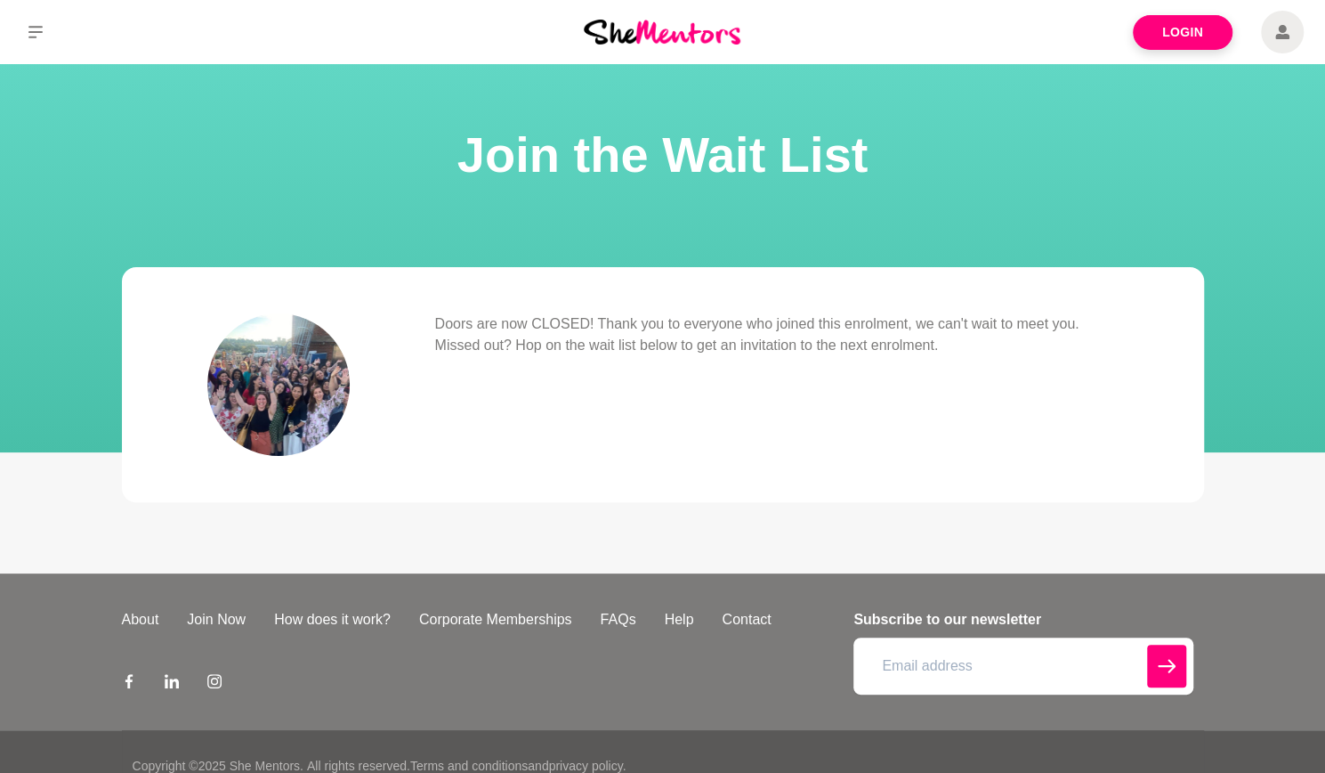
click at [1281, 33] on icon at bounding box center [1282, 32] width 14 height 43
